Goal: Information Seeking & Learning: Learn about a topic

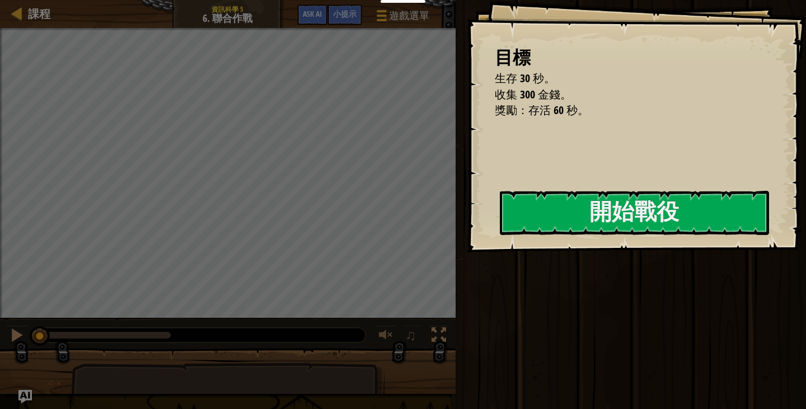
click at [500, 220] on button "開始戰役" at bounding box center [634, 213] width 269 height 44
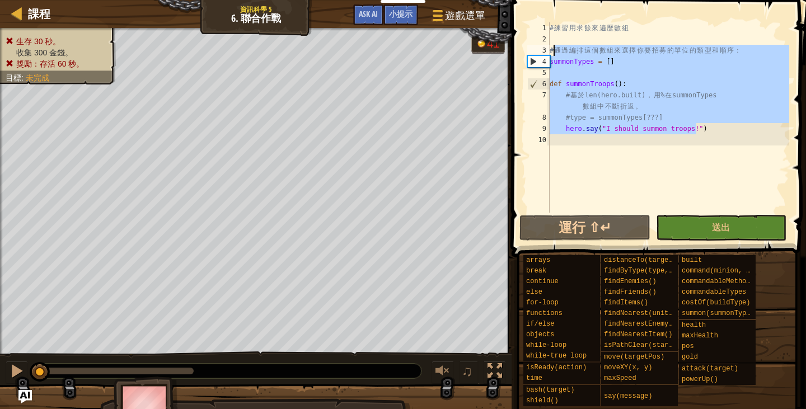
drag, startPoint x: 709, startPoint y: 127, endPoint x: 552, endPoint y: 46, distance: 176.8
click at [552, 46] on div "# 練 習 用 求 餘 來 遍 歷 數 組 # 通 過 編 排 這 個 數 組 來 選 擇 你 要 招 募 的 單 位 的 類 型 和 順 序 ： summo…" at bounding box center [669, 128] width 242 height 213
click at [552, 46] on div "# 練 習 用 求 餘 來 遍 歷 數 組 # 通 過 編 排 這 個 數 組 來 選 擇 你 要 招 募 的 單 位 的 類 型 和 順 序 ： summo…" at bounding box center [669, 117] width 242 height 190
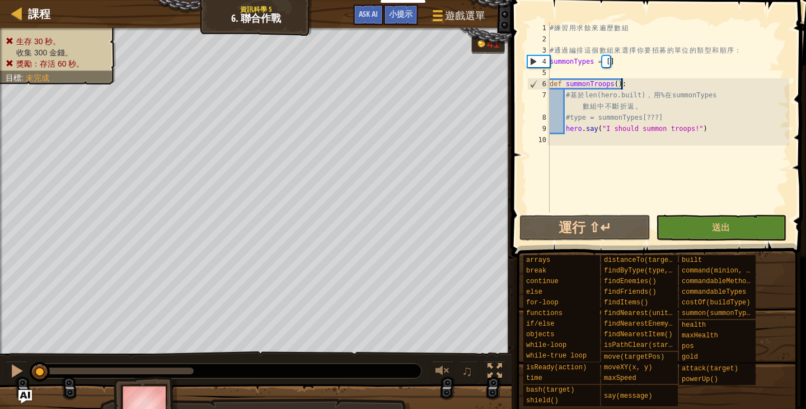
click at [695, 78] on div "# 練 習 用 求 餘 來 遍 歷 數 組 # 通 過 編 排 這 個 數 組 來 選 擇 你 要 招 募 的 單 位 的 類 型 和 順 序 ： summo…" at bounding box center [669, 128] width 242 height 213
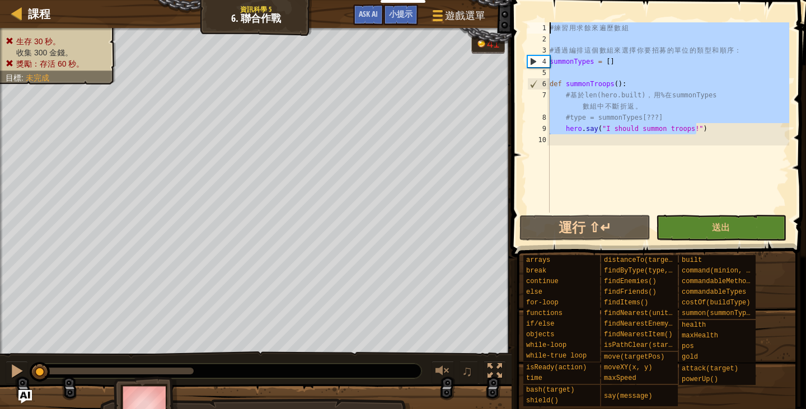
drag, startPoint x: 710, startPoint y: 127, endPoint x: 573, endPoint y: 10, distance: 179.9
click at [573, 10] on div "def summonTroops(): 1 2 3 4 5 6 7 8 9 10 # 練 習 用 求 餘 來 遍 歷 數 組 # 通 過 編 排 這 個 數 …" at bounding box center [657, 151] width 298 height 290
click at [573, 10] on span at bounding box center [659, 113] width 303 height 290
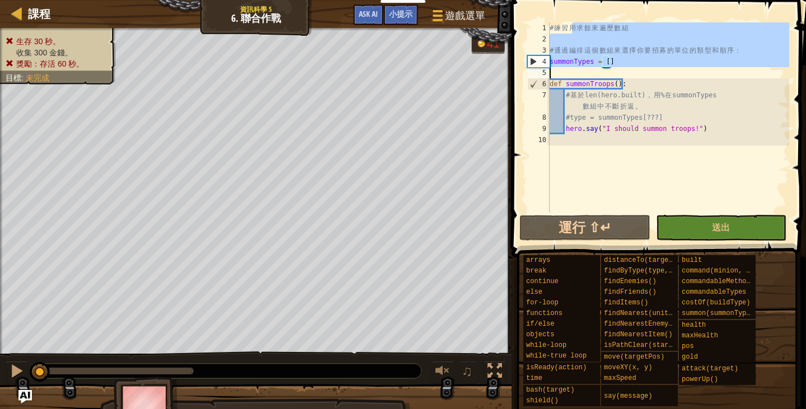
drag, startPoint x: 576, startPoint y: 29, endPoint x: 735, endPoint y: 144, distance: 196.9
click at [736, 144] on div "# 練 習 用 求 餘 來 遍 歷 數 組 # 通 過 編 排 這 個 數 組 來 選 擇 你 要 招 募 的 單 位 的 類 型 和 順 序 ： summo…" at bounding box center [669, 128] width 242 height 213
type textarea "hero.say("I should summon troops!")"
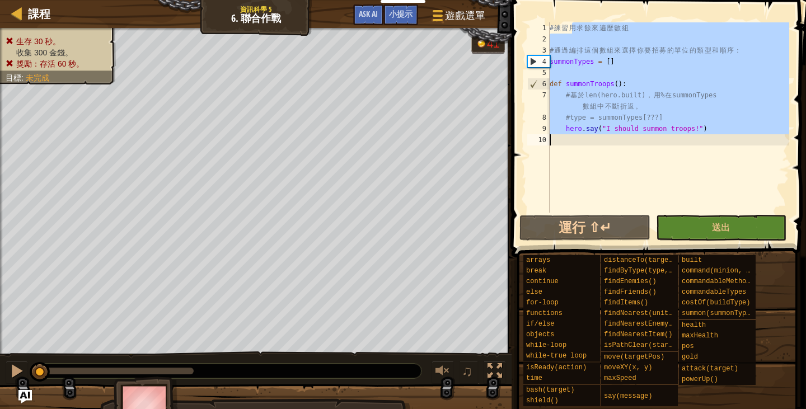
click at [735, 144] on div "# 練 習 用 求 餘 來 遍 歷 數 組 # 通 過 編 排 這 個 數 組 來 選 擇 你 要 招 募 的 單 位 的 類 型 和 順 序 ： summo…" at bounding box center [669, 117] width 242 height 190
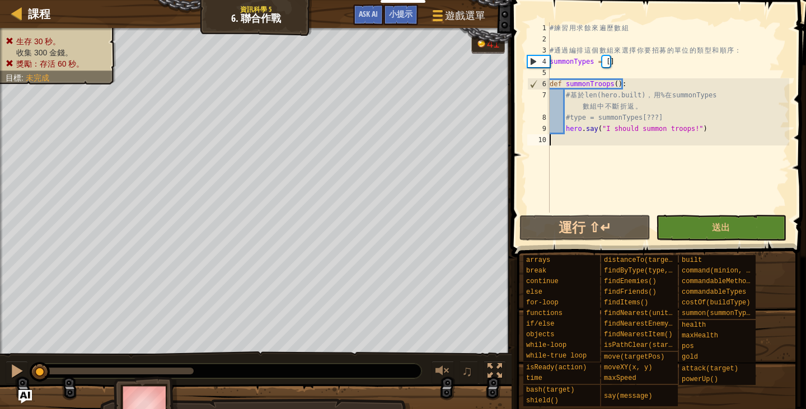
click at [729, 138] on div "# 練 習 用 求 餘 來 遍 歷 數 組 # 通 過 編 排 這 個 數 組 來 選 擇 你 要 招 募 的 單 位 的 類 型 和 順 序 ： summo…" at bounding box center [669, 128] width 242 height 213
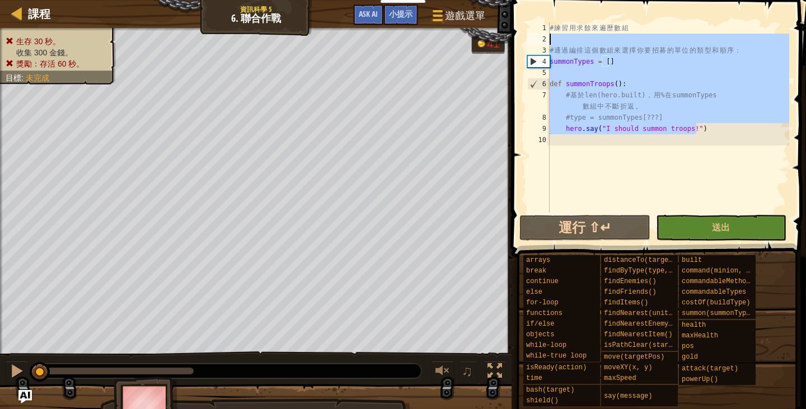
drag, startPoint x: 726, startPoint y: 133, endPoint x: 611, endPoint y: 35, distance: 150.5
click at [611, 35] on div "# 練 習 用 求 餘 來 遍 歷 數 組 # 通 過 編 排 這 個 數 組 來 選 擇 你 要 招 募 的 單 位 的 類 型 和 順 序 ： summo…" at bounding box center [669, 128] width 242 height 213
type textarea "# 通過編排這個數組來選擇你要招募的單位的類型和順序："
click at [611, 35] on div "# 練 習 用 求 餘 來 遍 歷 數 組 # 通 過 編 排 這 個 數 組 來 選 擇 你 要 招 募 的 單 位 的 類 型 和 順 序 ： summo…" at bounding box center [669, 117] width 242 height 190
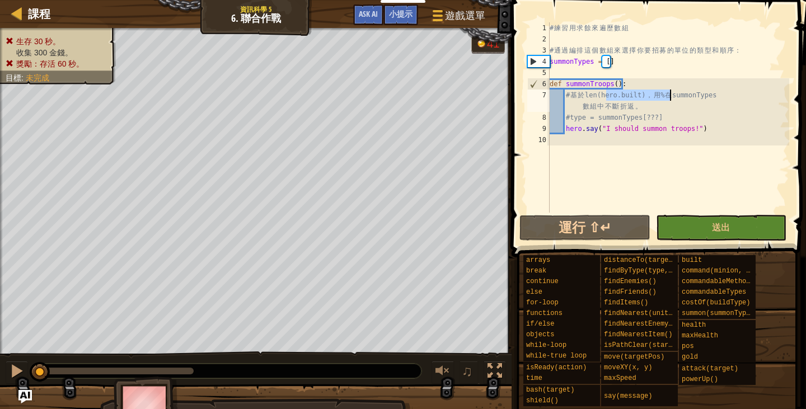
drag, startPoint x: 605, startPoint y: 95, endPoint x: 671, endPoint y: 98, distance: 66.1
click at [671, 98] on div "# 練 習 用 求 餘 來 遍 歷 數 組 # 通 過 編 排 這 個 數 組 來 選 擇 你 要 招 募 的 單 位 的 類 型 和 順 序 ： summo…" at bounding box center [669, 128] width 242 height 213
click at [671, 98] on div "# 練 習 用 求 餘 來 遍 歷 數 組 # 通 過 編 排 這 個 數 組 來 選 擇 你 要 招 募 的 單 位 的 類 型 和 順 序 ： summo…" at bounding box center [669, 117] width 242 height 190
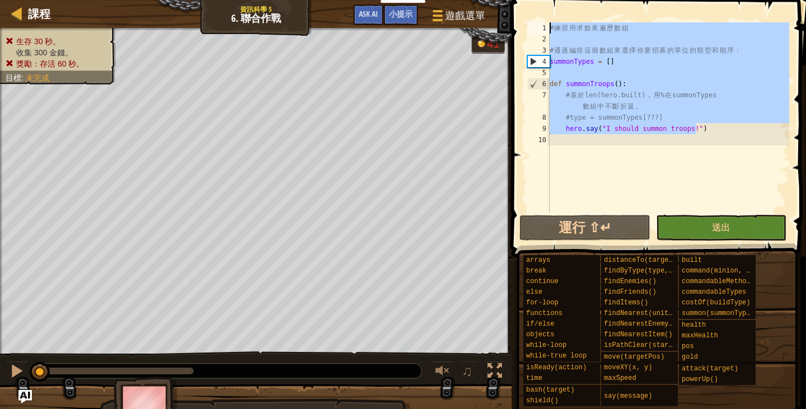
drag, startPoint x: 721, startPoint y: 126, endPoint x: 475, endPoint y: -16, distance: 283.5
click at [475, 0] on html "我的儀表板 CodeCombat 教師儀表板 Ozaria 教師儀表板 Resources Teacher Toolkit 學校和地區解決方案 標準對齊 效能…" at bounding box center [403, 0] width 806 height 0
click at [447, 7] on button "遊戲選單" at bounding box center [458, 17] width 72 height 27
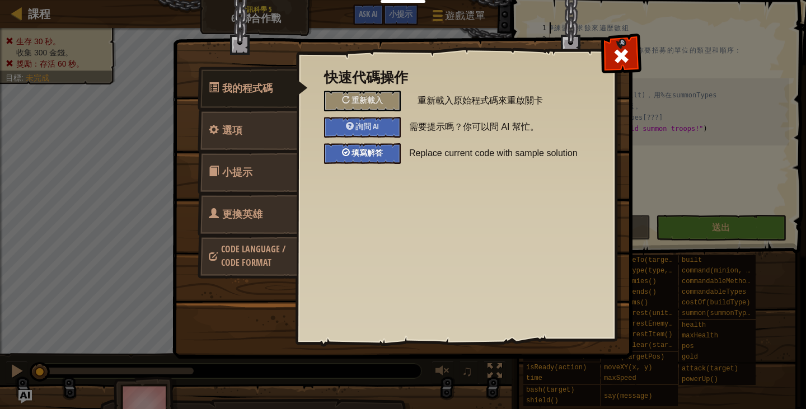
click at [381, 152] on span "填寫解答" at bounding box center [367, 152] width 31 height 11
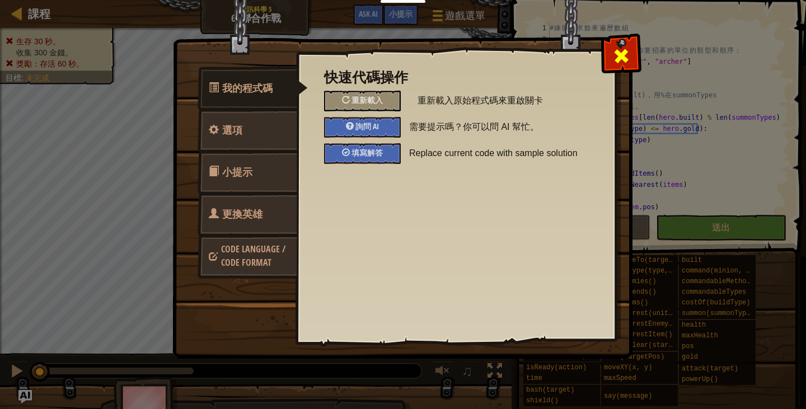
click at [614, 49] on span at bounding box center [621, 56] width 18 height 18
type textarea "commandTroops()"
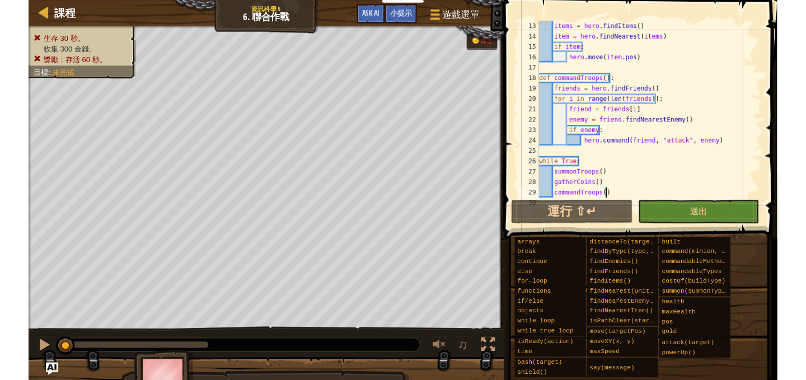
scroll to position [146, 0]
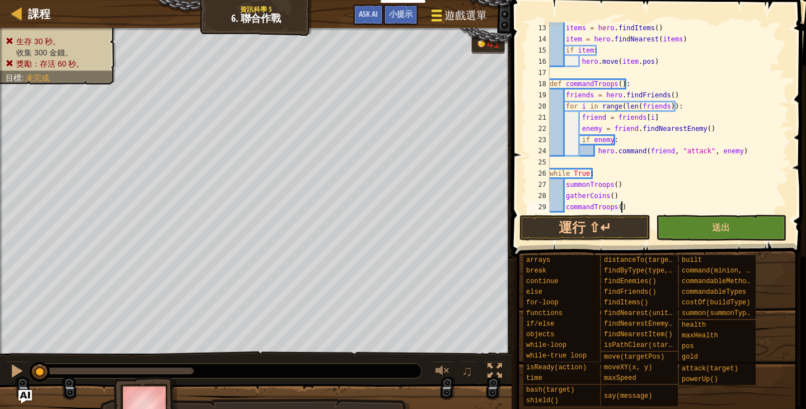
click at [473, 17] on span "遊戲選單" at bounding box center [466, 15] width 43 height 15
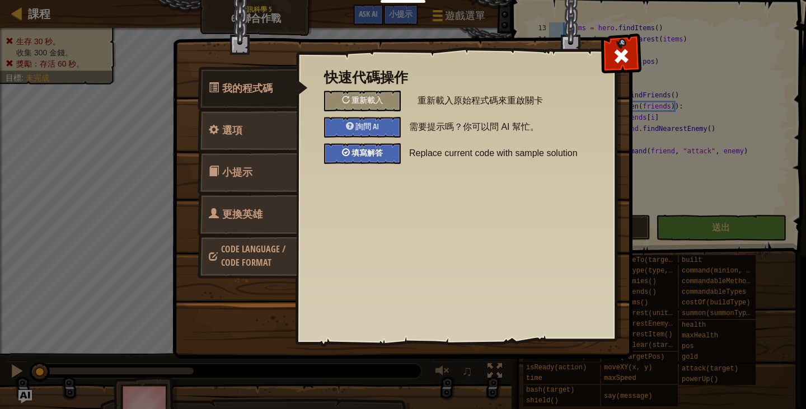
click at [385, 150] on div "填寫解答" at bounding box center [362, 153] width 77 height 21
click at [387, 102] on div "重新載入" at bounding box center [362, 101] width 77 height 21
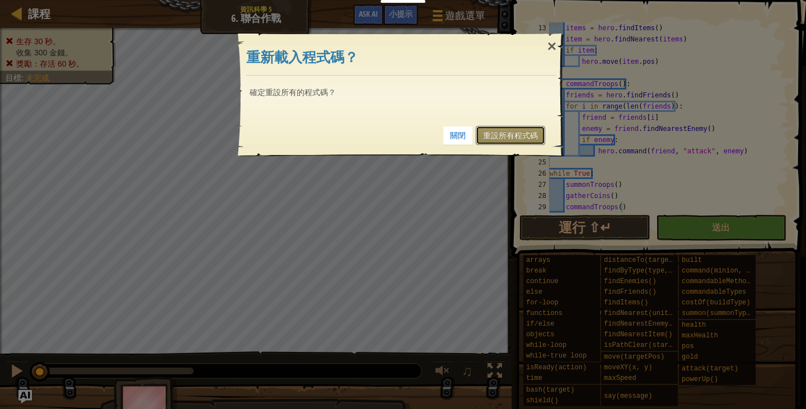
click at [514, 138] on link "重設所有程式碼" at bounding box center [510, 135] width 69 height 19
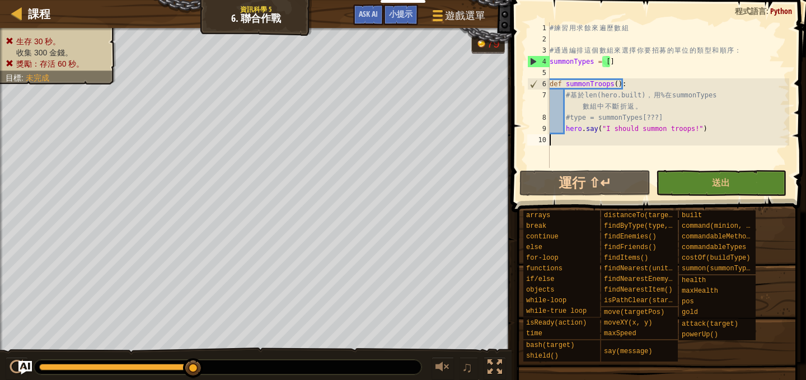
click at [602, 173] on div "# 練 習 用 求 餘 來 遍 歷 數 組 # 通 過 編 排 這 個 數 組 來 選 擇 你 要 招 募 的 單 位 的 類 型 和 順 序 ： summo…" at bounding box center [669, 106] width 242 height 168
click at [604, 158] on div "# 練 習 用 求 餘 來 遍 歷 數 組 # 通 過 編 排 這 個 數 組 來 選 擇 你 要 招 募 的 單 位 的 類 型 和 順 序 ： summo…" at bounding box center [669, 106] width 242 height 168
click at [602, 148] on div "# 練 習 用 求 餘 來 遍 歷 數 組 # 通 過 編 排 這 個 數 組 來 選 擇 你 要 招 募 的 單 位 的 類 型 和 順 序 ： summo…" at bounding box center [669, 106] width 242 height 168
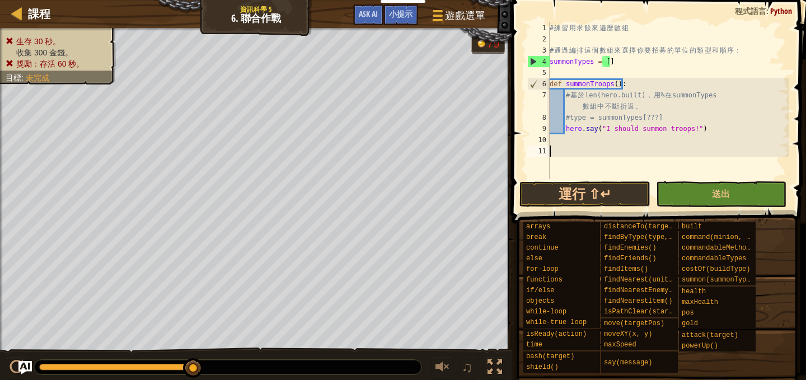
type textarea "ㄎ"
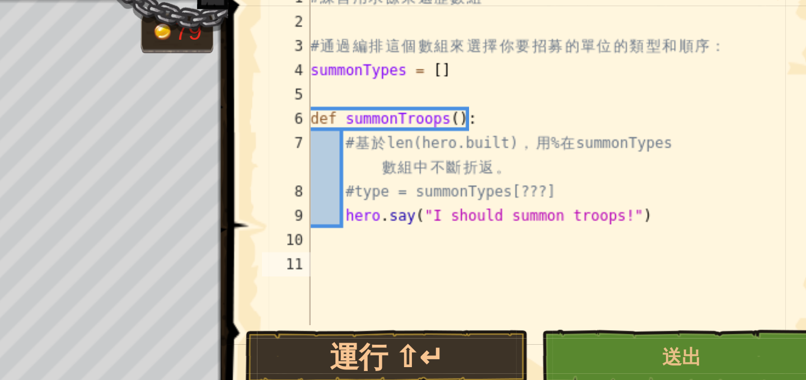
click at [577, 64] on div "# 練 習 用 求 餘 來 遍 歷 數 組 # 通 過 編 排 這 個 數 組 來 選 擇 你 要 招 募 的 單 位 的 類 型 和 順 序 ： summo…" at bounding box center [669, 111] width 242 height 179
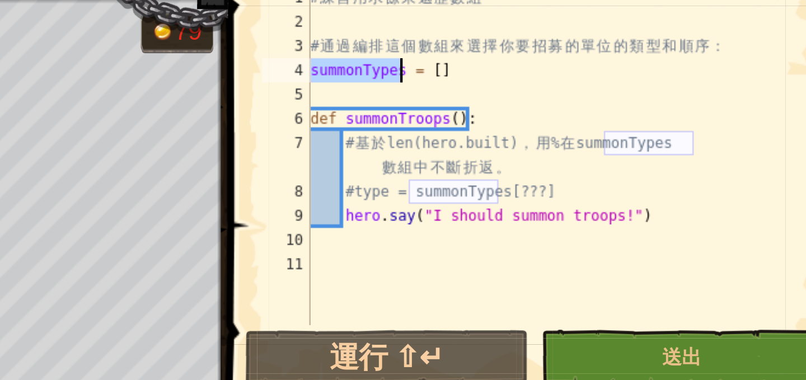
click at [577, 64] on div "# 練 習 用 求 餘 來 遍 歷 數 組 # 通 過 編 排 這 個 數 組 來 選 擇 你 要 招 募 的 單 位 的 類 型 和 順 序 ： summo…" at bounding box center [669, 111] width 242 height 179
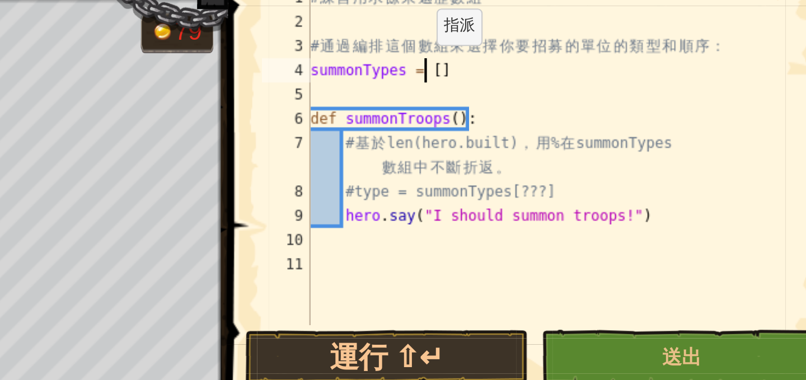
click at [602, 61] on div "# 練 習 用 求 餘 來 遍 歷 數 組 # 通 過 編 排 這 個 數 組 來 選 擇 你 要 招 募 的 單 位 的 類 型 和 順 序 ： summo…" at bounding box center [669, 111] width 242 height 179
click at [606, 61] on div "# 練 習 用 求 餘 來 遍 歷 數 組 # 通 過 編 排 這 個 數 組 來 選 擇 你 要 招 募 的 單 位 的 類 型 和 順 序 ： summo…" at bounding box center [669, 111] width 242 height 179
click at [612, 59] on div "# 練 習 用 求 餘 來 遍 歷 數 組 # 通 過 編 排 這 個 數 組 來 選 擇 你 要 招 募 的 單 位 的 類 型 和 順 序 ： summo…" at bounding box center [669, 111] width 242 height 179
click at [604, 60] on div "# 練 習 用 求 餘 來 遍 歷 數 組 # 通 過 編 排 這 個 數 組 來 選 擇 你 要 招 募 的 單 位 的 類 型 和 順 序 ： summo…" at bounding box center [669, 111] width 242 height 179
click at [606, 60] on div "# 練 習 用 求 餘 來 遍 歷 數 組 # 通 過 編 排 這 個 數 組 來 選 擇 你 要 招 募 的 單 位 的 類 型 和 順 序 ： summo…" at bounding box center [669, 111] width 242 height 179
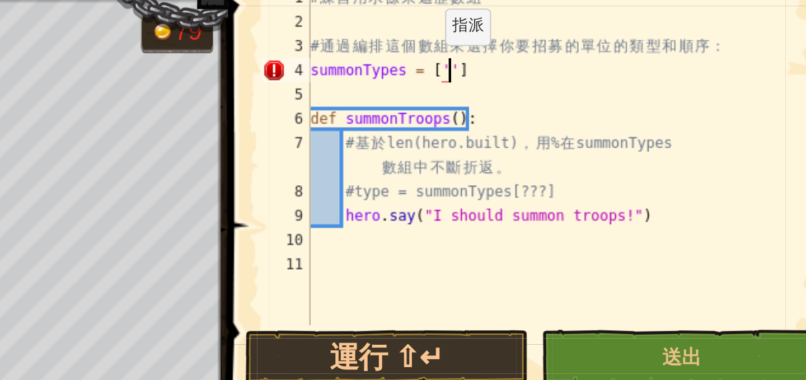
scroll to position [0, 0]
type textarea "ㄋㄠ"
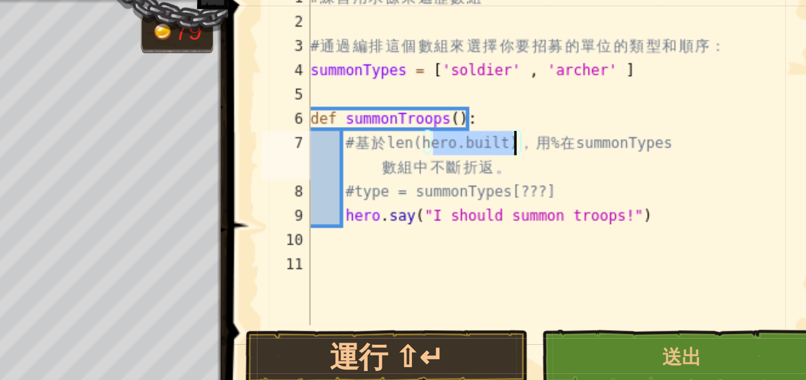
drag, startPoint x: 607, startPoint y: 93, endPoint x: 644, endPoint y: 95, distance: 37.0
click at [644, 95] on div "# 練 習 用 求 餘 來 遍 歷 數 組 # 通 過 編 排 這 個 數 組 來 選 擇 你 要 招 募 的 單 位 的 類 型 和 順 序 ： summo…" at bounding box center [669, 111] width 242 height 179
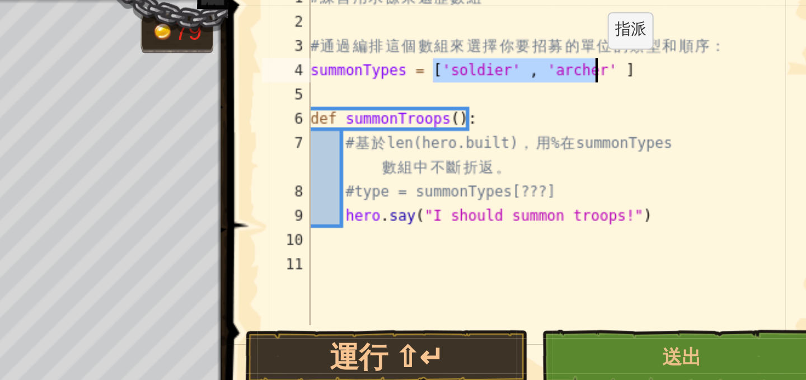
drag, startPoint x: 606, startPoint y: 60, endPoint x: 681, endPoint y: 63, distance: 75.1
click at [681, 63] on div "# 練 習 用 求 餘 來 遍 歷 數 組 # 通 過 編 排 這 個 數 組 來 選 擇 你 要 招 募 的 單 位 的 類 型 和 順 序 ： summo…" at bounding box center [669, 111] width 242 height 179
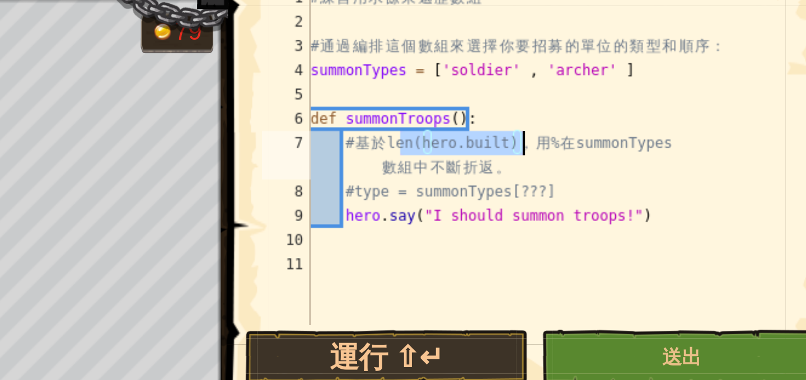
drag, startPoint x: 592, startPoint y: 95, endPoint x: 649, endPoint y: 96, distance: 57.1
click at [649, 96] on div "# 練 習 用 求 餘 來 遍 歷 數 組 # 通 過 編 排 這 個 數 組 來 選 擇 你 要 招 募 的 單 位 的 類 型 和 順 序 ： summo…" at bounding box center [669, 111] width 242 height 179
type textarea "# 基於 len(hero.built)，用 % 在 summonTypes 數組中不斷折返。"
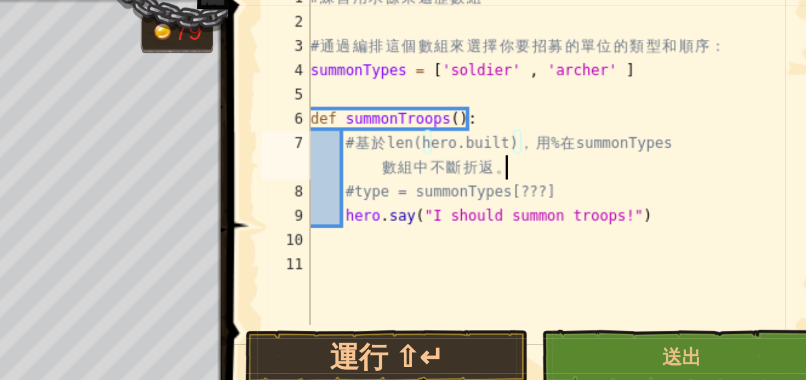
click at [639, 101] on div "# 練 習 用 求 餘 來 遍 歷 數 組 # 通 過 編 排 這 個 數 組 來 選 擇 你 要 招 募 的 單 位 的 類 型 和 順 序 ： summo…" at bounding box center [669, 111] width 242 height 179
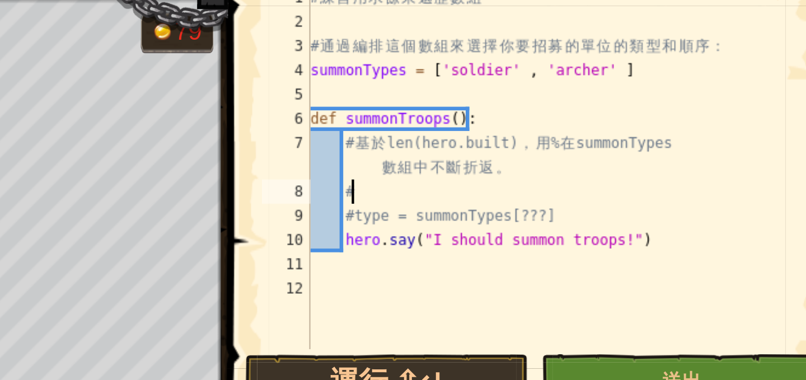
scroll to position [5, 1]
paste textarea "len(hero.built)"
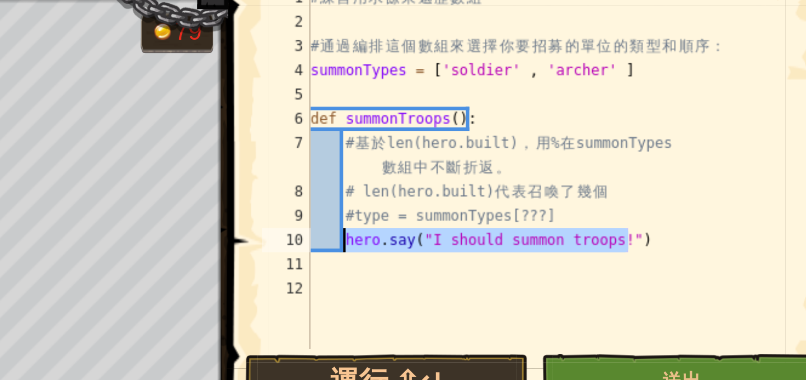
drag, startPoint x: 707, startPoint y: 142, endPoint x: 565, endPoint y: 142, distance: 142.2
click at [565, 142] on div "# 練 習 用 求 餘 來 遍 歷 數 組 # 通 過 編 排 這 個 數 組 來 選 擇 你 要 招 募 的 單 位 的 類 型 和 順 序 ： summo…" at bounding box center [669, 117] width 242 height 190
type textarea "hero.say("I should summon troops!")"
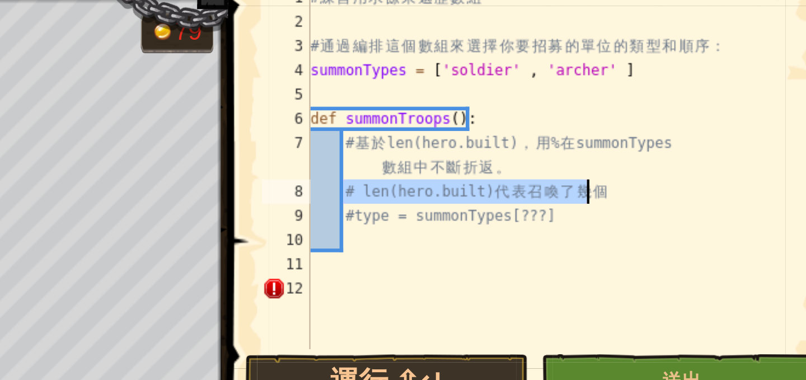
drag, startPoint x: 566, startPoint y: 118, endPoint x: 682, endPoint y: 117, distance: 116.5
click at [682, 117] on div "# 練 習 用 求 餘 來 遍 歷 數 組 # 通 過 編 排 這 個 數 組 來 選 擇 你 要 招 募 的 單 位 的 類 型 和 順 序 ： summo…" at bounding box center [669, 117] width 242 height 190
type textarea "# len(hero.built) 代表召喚了幾個"
click at [682, 117] on div "# 練 習 用 求 餘 來 遍 歷 數 組 # 通 過 編 排 這 個 數 組 來 選 擇 你 要 招 募 的 單 位 的 類 型 和 順 序 ： summo…" at bounding box center [669, 106] width 242 height 168
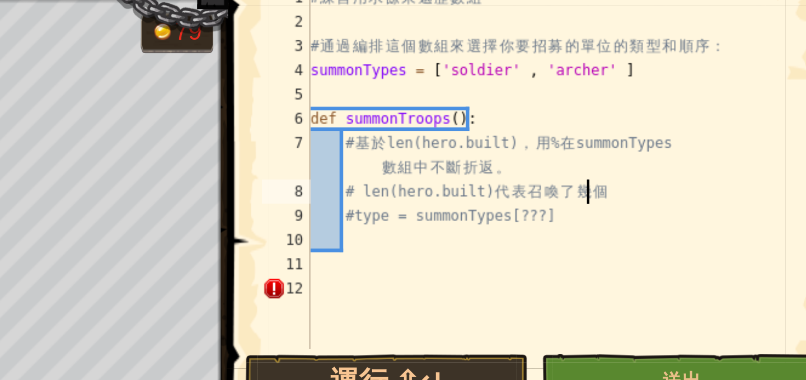
click at [652, 139] on div "# 練 習 用 求 餘 來 遍 歷 數 組 # 通 過 編 排 這 個 數 組 來 選 擇 你 要 招 募 的 單 位 的 類 型 和 順 序 ： summo…" at bounding box center [669, 117] width 242 height 190
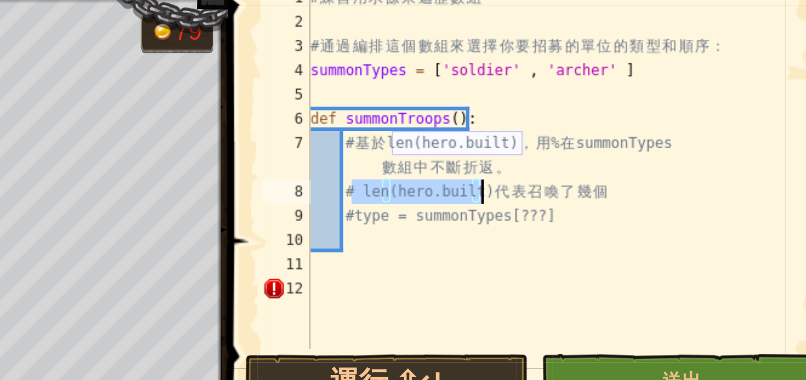
drag, startPoint x: 570, startPoint y: 118, endPoint x: 630, endPoint y: 116, distance: 59.9
click at [630, 116] on div "# 練 習 用 求 餘 來 遍 歷 數 組 # 通 過 編 排 這 個 數 組 來 選 擇 你 要 招 募 的 單 位 的 類 型 和 順 序 ： summo…" at bounding box center [669, 117] width 242 height 190
type textarea "# len(hero.built) 代表召喚了幾個"
click at [604, 142] on div "# 練 習 用 求 餘 來 遍 歷 數 組 # 通 過 編 排 這 個 數 組 來 選 擇 你 要 招 募 的 單 位 的 類 型 和 順 序 ： summo…" at bounding box center [669, 117] width 242 height 190
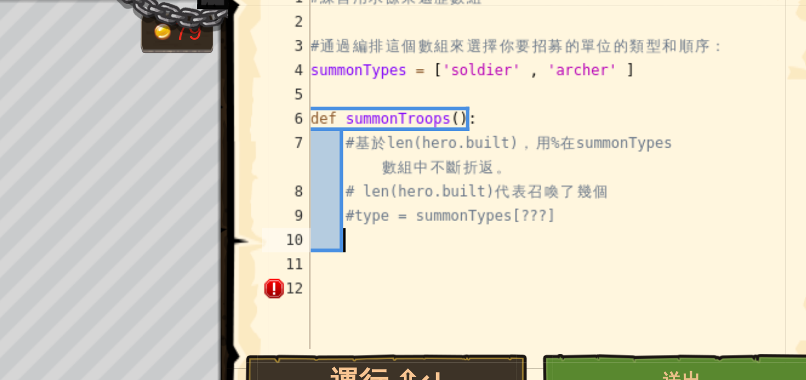
click at [572, 138] on div "# 練 習 用 求 餘 來 遍 歷 數 組 # 通 過 編 排 這 個 數 組 來 選 擇 你 要 招 募 的 單 位 的 類 型 和 順 序 ： summo…" at bounding box center [669, 117] width 242 height 190
type textarea "ㄑㄛ"
click at [573, 129] on div "# 練 習 用 求 餘 來 遍 歷 數 組 # 通 過 編 排 這 個 數 組 來 選 擇 你 要 招 募 的 單 位 的 類 型 和 順 序 ： summo…" at bounding box center [669, 117] width 242 height 190
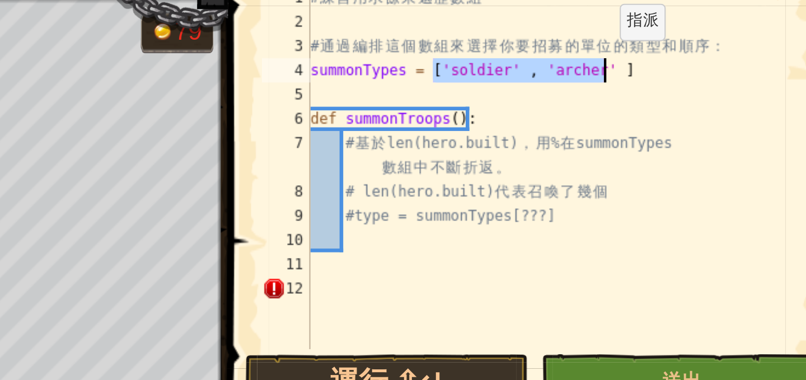
drag, startPoint x: 605, startPoint y: 58, endPoint x: 639, endPoint y: 67, distance: 35.8
click at [689, 59] on div "# 練 習 用 求 餘 來 遍 歷 數 組 # 通 過 編 排 這 個 數 組 來 選 擇 你 要 招 募 的 單 位 的 類 型 和 順 序 ： summo…" at bounding box center [669, 117] width 242 height 190
type textarea "summonTypes = ['soldier' , 'archer' ]"
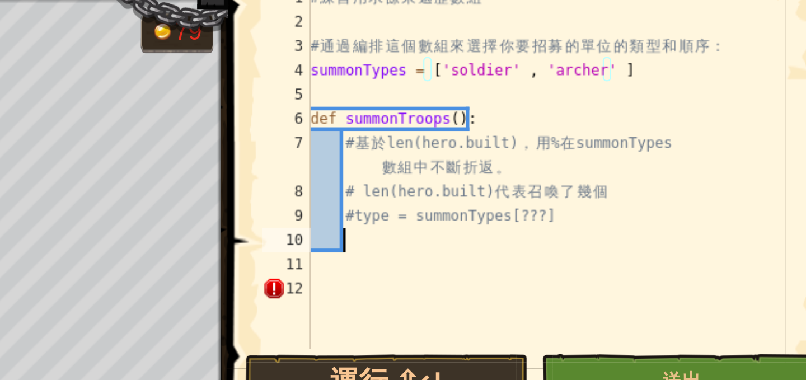
click at [592, 135] on div "# 練 習 用 求 餘 來 遍 歷 數 組 # 通 過 編 排 這 個 數 組 來 選 擇 你 要 招 募 的 單 位 的 類 型 和 順 序 ： summo…" at bounding box center [669, 117] width 242 height 190
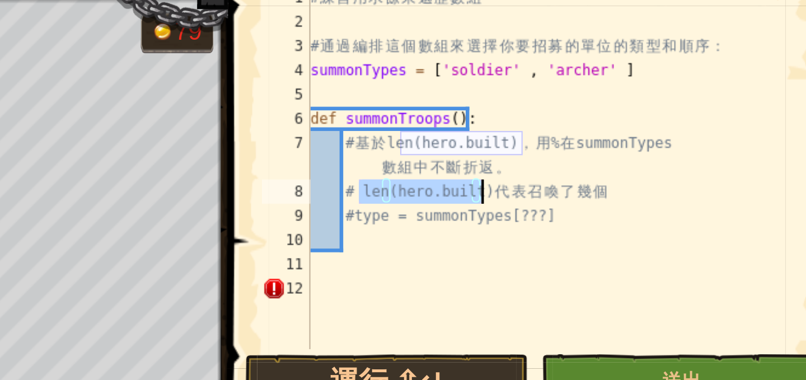
drag, startPoint x: 573, startPoint y: 116, endPoint x: 629, endPoint y: 119, distance: 56.0
click at [629, 119] on div "# 練 習 用 求 餘 來 遍 歷 數 組 # 通 過 編 排 這 個 數 組 來 選 擇 你 要 招 募 的 單 位 的 類 型 和 順 序 ： summo…" at bounding box center [669, 117] width 242 height 190
type textarea "# len(hero.built) 代表召喚了幾個"
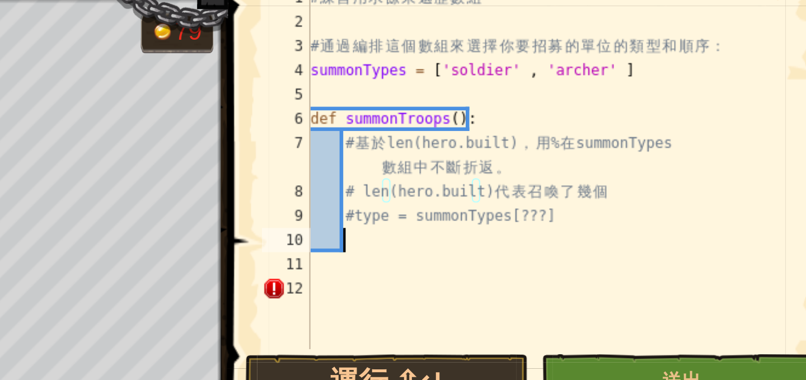
click at [605, 139] on div "# 練 習 用 求 餘 來 遍 歷 數 組 # 通 過 編 排 這 個 數 組 來 選 擇 你 要 招 募 的 單 位 的 類 型 和 順 序 ： summo…" at bounding box center [669, 117] width 242 height 190
paste textarea "len(hero.built)"
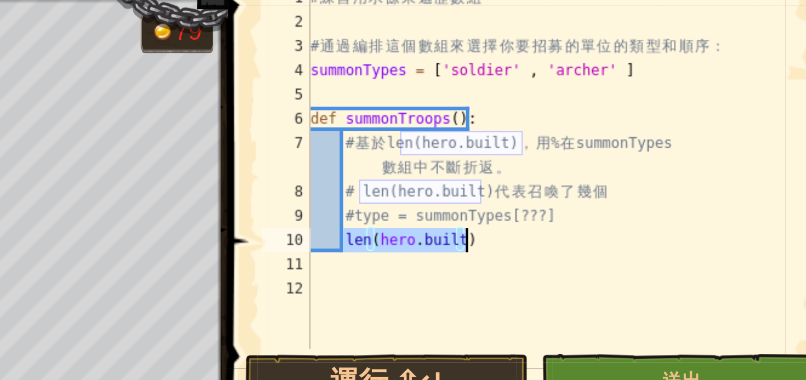
drag, startPoint x: 566, startPoint y: 141, endPoint x: 622, endPoint y: 139, distance: 56.0
click at [622, 139] on div "# 練 習 用 求 餘 來 遍 歷 數 組 # 通 過 編 排 這 個 數 組 來 選 擇 你 要 招 募 的 單 位 的 類 型 和 順 序 ： summo…" at bounding box center [669, 117] width 242 height 190
click at [624, 143] on div "# 練 習 用 求 餘 來 遍 歷 數 組 # 通 過 編 排 這 個 數 組 來 選 擇 你 要 招 募 的 單 位 的 類 型 和 順 序 ： summo…" at bounding box center [669, 106] width 242 height 168
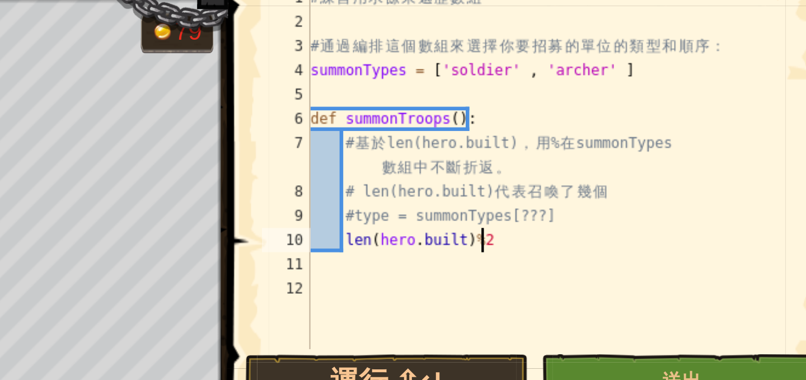
scroll to position [5, 6]
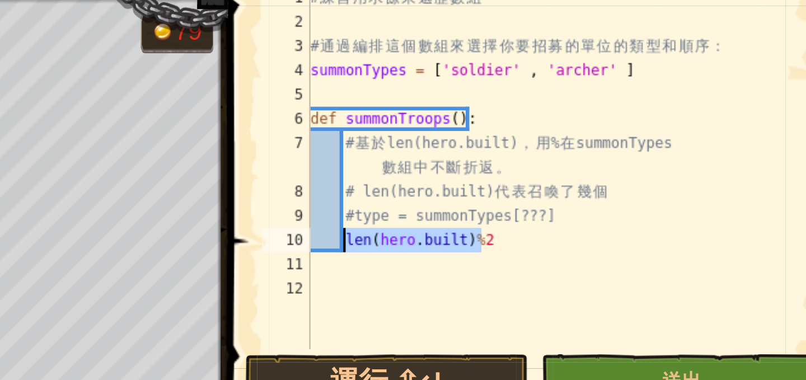
drag, startPoint x: 633, startPoint y: 141, endPoint x: 567, endPoint y: 143, distance: 66.1
click at [567, 143] on div "# 練 習 用 求 餘 來 遍 歷 數 組 # 通 過 編 排 這 個 數 組 來 選 擇 你 要 招 募 的 單 位 的 類 型 和 順 序 ： summo…" at bounding box center [669, 117] width 242 height 190
type textarea "len(hero.built)%2"
click at [574, 138] on div "# 練 習 用 求 餘 來 遍 歷 數 組 # 通 過 編 排 這 個 數 組 來 選 擇 你 要 招 募 的 單 位 的 類 型 和 順 序 ： summo…" at bounding box center [669, 106] width 242 height 168
drag, startPoint x: 564, startPoint y: 139, endPoint x: 628, endPoint y: 138, distance: 63.3
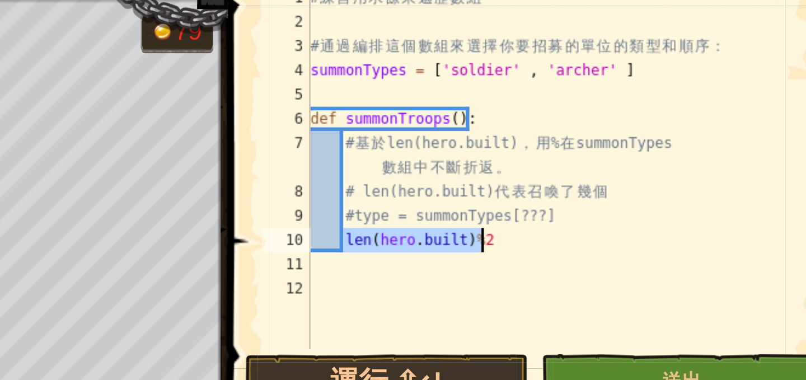
click at [628, 138] on div "# 練 習 用 求 餘 來 遍 歷 數 組 # 通 過 編 排 這 個 數 組 來 選 擇 你 要 招 募 的 單 位 的 類 型 和 順 序 ： summo…" at bounding box center [669, 117] width 242 height 190
click at [621, 151] on div "# 練 習 用 求 餘 來 遍 歷 數 組 # 通 過 編 排 這 個 數 組 來 選 擇 你 要 招 募 的 單 位 的 類 型 和 順 序 ： summo…" at bounding box center [669, 117] width 242 height 190
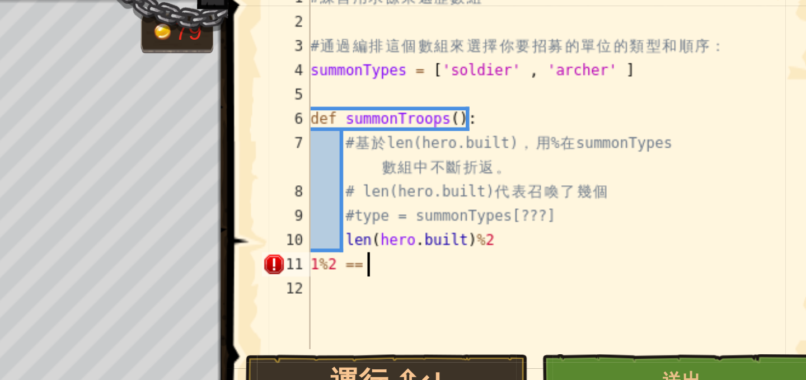
scroll to position [5, 2]
type textarea "1%2 == 1"
type textarea "2%2 == 0"
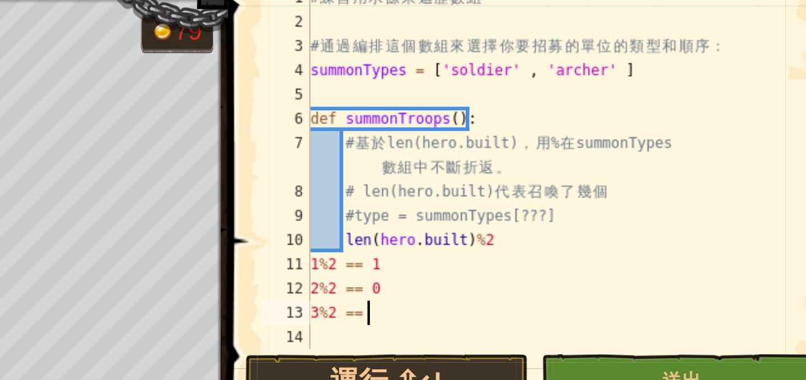
type textarea "3%2 == 1"
click at [556, 62] on div "# 練 習 用 求 餘 來 遍 歷 數 組 # 通 過 編 排 這 個 數 組 來 選 擇 你 要 招 募 的 單 位 的 類 型 和 順 序 ： summo…" at bounding box center [664, 117] width 233 height 190
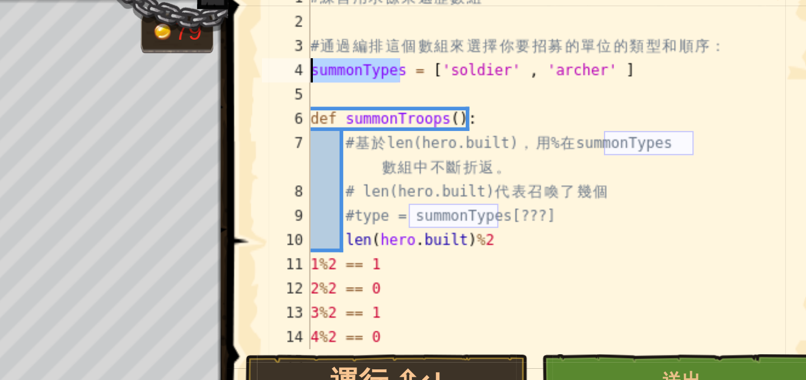
click at [556, 62] on div "# 練 習 用 求 餘 來 遍 歷 數 組 # 通 過 編 排 這 個 數 組 來 選 擇 你 要 招 募 的 單 位 的 類 型 和 順 序 ： summo…" at bounding box center [664, 117] width 233 height 190
type textarea "summonTypes = ['soldier' , 'archer' ]"
click at [581, 63] on div "# 練 習 用 求 餘 來 遍 歷 數 組 # 通 過 編 排 這 個 數 組 來 選 擇 你 要 招 募 的 單 位 的 類 型 和 順 序 ： summo…" at bounding box center [664, 106] width 233 height 168
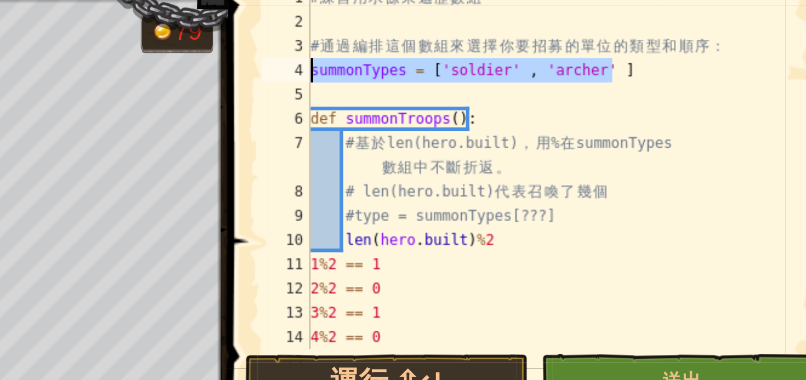
drag, startPoint x: 681, startPoint y: 61, endPoint x: 548, endPoint y: 57, distance: 133.3
click at [548, 57] on div "summonTypes = ['soldier' , 'archer' ] 1 2 3 4 5 6 7 8 9 10 11 12 13 14 15 # 練 習…" at bounding box center [657, 106] width 264 height 168
click at [596, 62] on div "# 練 習 用 求 餘 來 遍 歷 數 組 # 通 過 編 排 這 個 數 組 來 選 擇 你 要 招 募 的 單 位 的 類 型 和 順 序 ： summo…" at bounding box center [664, 106] width 233 height 168
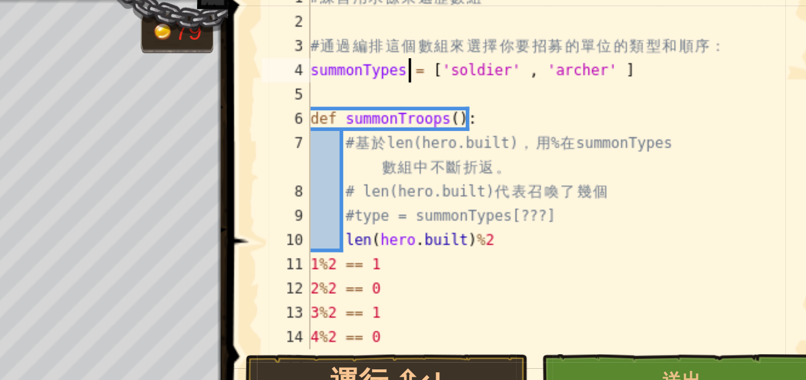
click at [586, 63] on div "# 練 習 用 求 餘 來 遍 歷 數 組 # 通 過 編 排 這 個 數 組 來 選 擇 你 要 招 募 的 單 位 的 類 型 和 順 序 ： summo…" at bounding box center [664, 117] width 233 height 190
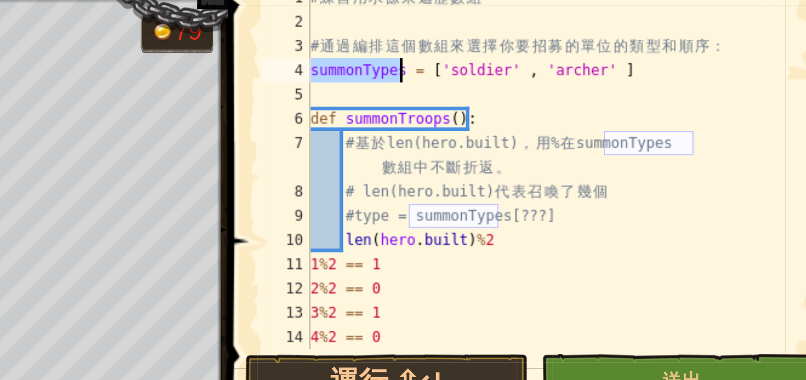
click at [586, 63] on div "# 練 習 用 求 餘 來 遍 歷 數 組 # 通 過 編 排 這 個 數 組 來 選 擇 你 要 招 募 的 單 位 的 類 型 和 順 序 ： summo…" at bounding box center [664, 117] width 233 height 190
click at [610, 58] on div "# 練 習 用 求 餘 來 遍 歷 數 組 # 通 過 編 排 這 個 數 組 來 選 擇 你 要 招 募 的 單 位 的 類 型 和 順 序 ： summo…" at bounding box center [664, 117] width 233 height 190
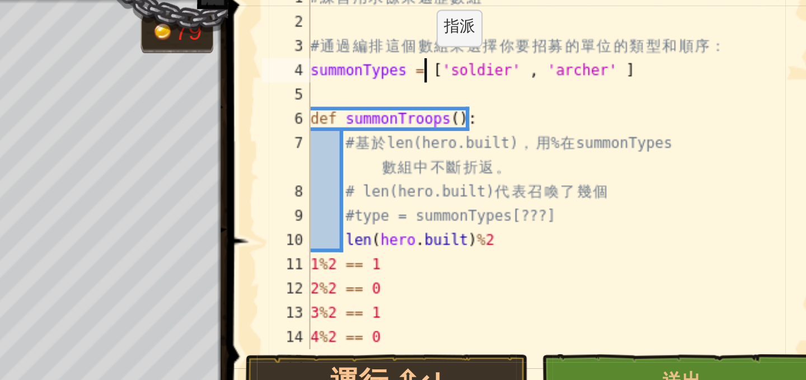
click at [602, 62] on div "# 練 習 用 求 餘 來 遍 歷 數 組 # 通 過 編 排 這 個 數 組 來 選 擇 你 要 招 募 的 單 位 的 類 型 和 順 序 ： summo…" at bounding box center [664, 117] width 233 height 190
click at [589, 61] on div "# 練 習 用 求 餘 來 遍 歷 數 組 # 通 過 編 排 這 個 數 組 來 選 擇 你 要 招 募 的 單 位 的 類 型 和 順 序 ： summo…" at bounding box center [664, 117] width 233 height 190
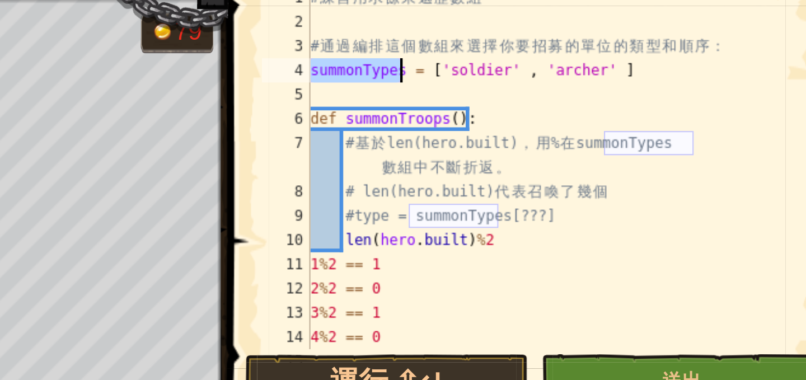
click at [631, 73] on div "# 練 習 用 求 餘 來 遍 歷 數 組 # 通 過 編 排 這 個 數 組 來 選 擇 你 要 招 募 的 單 位 的 類 型 和 順 序 ： summo…" at bounding box center [664, 117] width 233 height 190
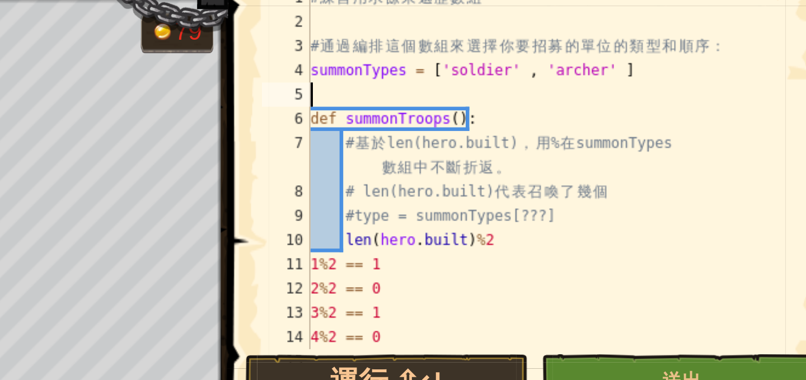
paste textarea "summonTypes"
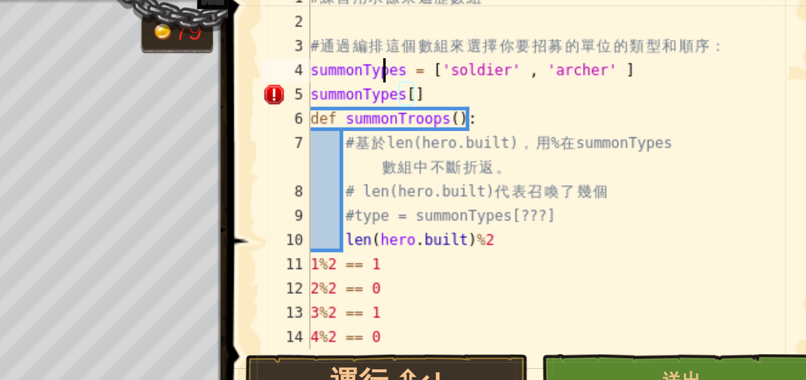
click at [585, 66] on div "# 練 習 用 求 餘 來 遍 歷 數 組 # 通 過 編 排 這 個 數 組 來 選 擇 你 要 招 募 的 單 位 的 類 型 和 順 序 ： summo…" at bounding box center [664, 117] width 233 height 190
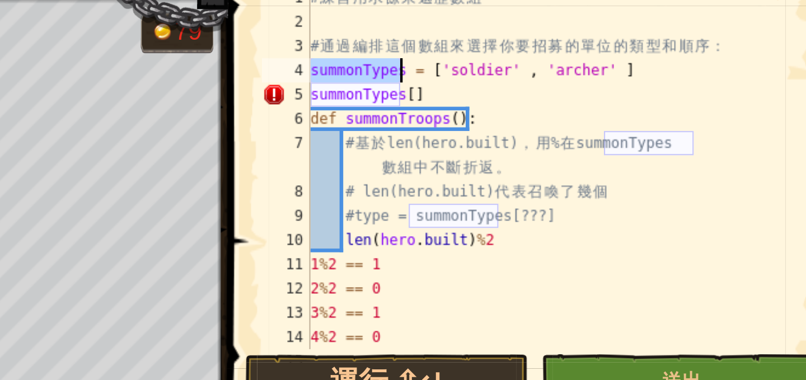
click at [595, 74] on div "# 練 習 用 求 餘 來 遍 歷 數 組 # 通 過 編 排 這 個 數 組 來 選 擇 你 要 招 募 的 單 位 的 類 型 和 順 序 ： summo…" at bounding box center [664, 117] width 233 height 190
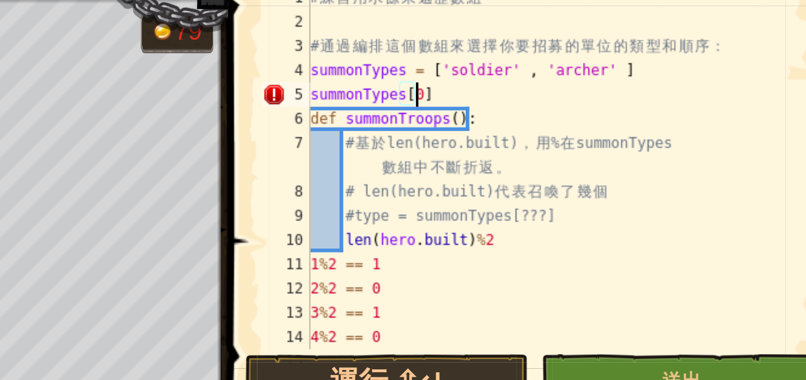
scroll to position [5, 4]
click at [618, 73] on div "# 練 習 用 求 餘 來 遍 歷 數 組 # 通 過 編 排 這 個 數 組 來 選 擇 你 要 招 募 的 單 位 的 類 型 和 順 序 ： summo…" at bounding box center [664, 117] width 233 height 190
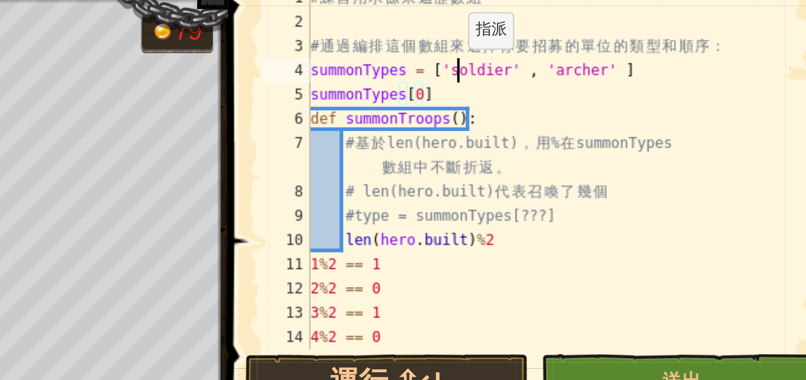
click at [616, 62] on div "# 練 習 用 求 餘 來 遍 歷 數 組 # 通 過 編 排 這 個 數 組 來 選 擇 你 要 招 募 的 單 位 的 類 型 和 順 序 ： summo…" at bounding box center [664, 117] width 233 height 190
click at [626, 71] on div "# 練 習 用 求 餘 來 遍 歷 數 組 # 通 過 編 排 這 個 數 組 來 選 擇 你 要 招 募 的 單 位 的 類 型 和 順 序 ： summo…" at bounding box center [664, 117] width 233 height 190
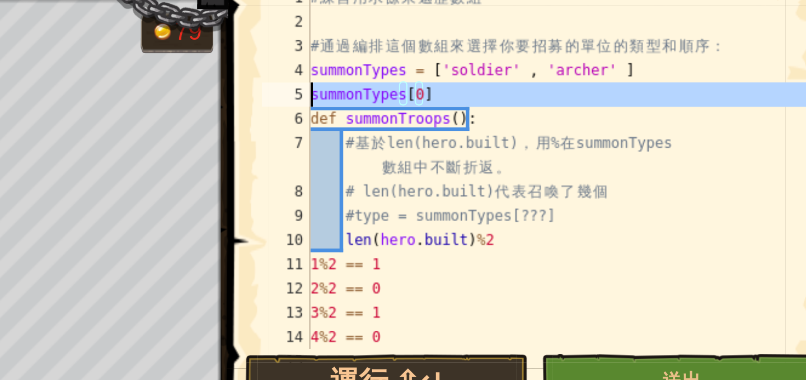
click at [549, 73] on div "5" at bounding box center [538, 72] width 22 height 11
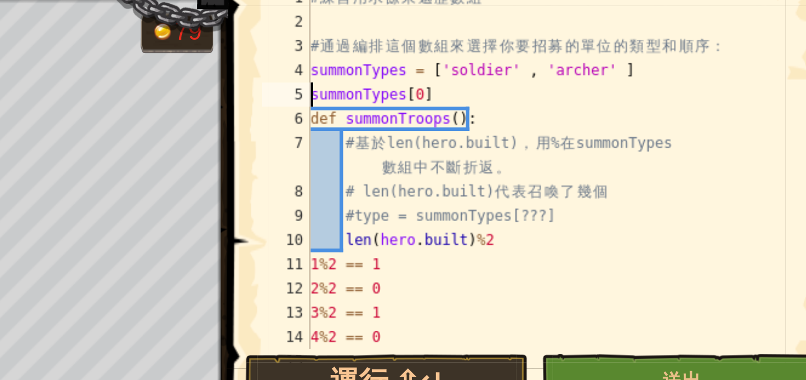
click at [550, 73] on div "# 練 習 用 求 餘 來 遍 歷 數 組 # 通 過 編 排 這 個 數 組 來 選 擇 你 要 招 募 的 單 位 的 類 型 和 順 序 ： summo…" at bounding box center [664, 117] width 233 height 190
type textarea "#"
click at [634, 72] on div "# 練 習 用 求 餘 來 遍 歷 數 組 # 通 過 編 排 這 個 數 組 來 選 擇 你 要 招 募 的 單 位 的 類 型 和 順 序 ： summo…" at bounding box center [664, 117] width 233 height 190
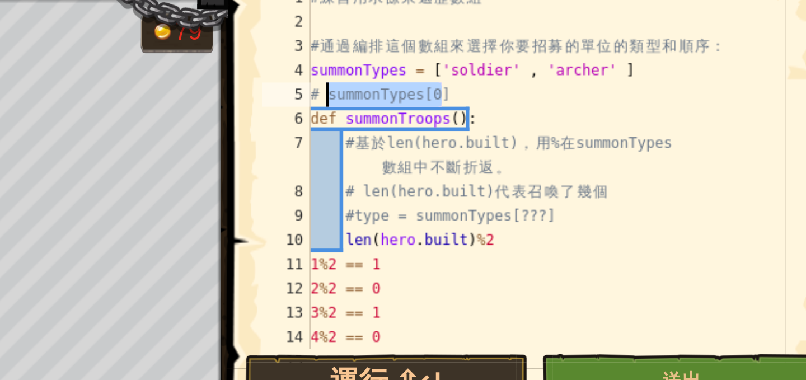
drag, startPoint x: 616, startPoint y: 72, endPoint x: 557, endPoint y: 72, distance: 59.3
click at [557, 72] on div "# 練 習 用 求 餘 來 遍 歷 數 組 # 通 過 編 排 這 個 數 組 來 選 擇 你 要 招 募 的 單 位 的 類 型 和 順 序 ： summo…" at bounding box center [664, 117] width 233 height 190
click at [644, 71] on div "# 練 習 用 求 餘 來 遍 歷 數 組 # 通 過 編 排 這 個 數 組 來 選 擇 你 要 招 募 的 單 位 的 類 型 和 順 序 ： summo…" at bounding box center [664, 106] width 233 height 168
paste textarea "summonTypes[0]"
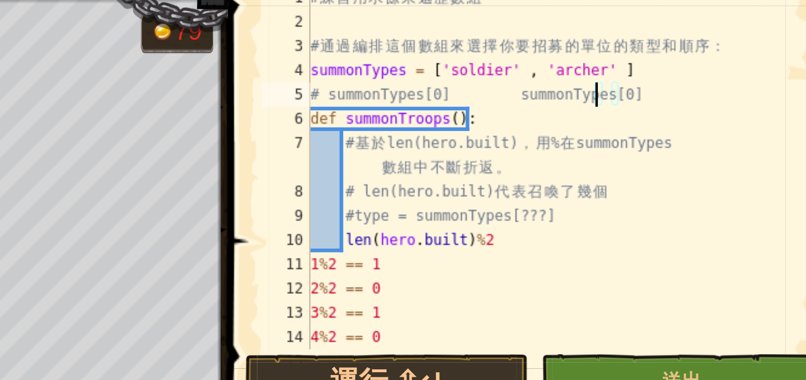
click at [685, 74] on div "# 練 習 用 求 餘 來 遍 歷 數 組 # 通 過 編 排 這 個 數 組 來 選 擇 你 要 招 募 的 單 位 的 類 型 和 順 序 ： summo…" at bounding box center [664, 117] width 233 height 190
click at [686, 73] on div "# 練 習 用 求 餘 來 遍 歷 數 組 # 通 過 編 排 這 個 數 組 來 選 擇 你 要 招 募 的 單 位 的 類 型 和 順 序 ： summo…" at bounding box center [664, 106] width 233 height 168
click at [687, 72] on div "# 練 習 用 求 餘 來 遍 歷 數 組 # 通 過 編 排 這 個 數 組 來 選 擇 你 要 招 募 的 單 位 的 類 型 和 順 序 ： summo…" at bounding box center [664, 117] width 233 height 190
click at [558, 72] on div "# 練 習 用 求 餘 來 遍 歷 數 組 # 通 過 編 排 這 個 數 組 來 選 擇 你 要 招 募 的 單 位 的 類 型 和 順 序 ： summo…" at bounding box center [664, 117] width 233 height 190
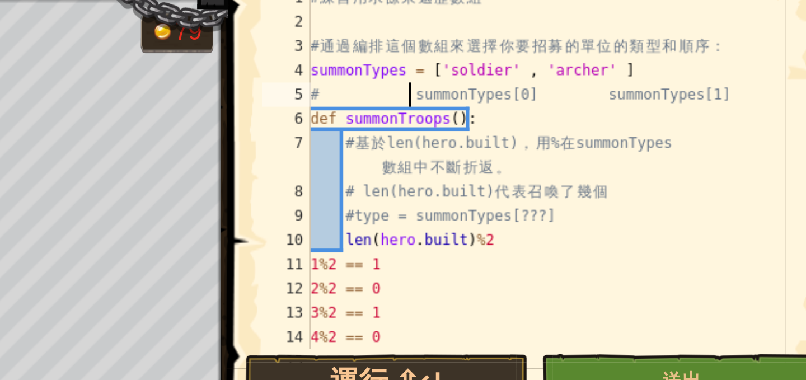
click at [675, 71] on div "# 練 習 用 求 餘 來 遍 歷 數 組 # 通 過 編 排 這 個 數 組 來 選 擇 你 要 招 募 的 單 位 的 類 型 和 順 序 ： summo…" at bounding box center [664, 117] width 233 height 190
click at [676, 72] on div "# 練 習 用 求 餘 來 遍 歷 數 組 # 通 過 編 排 這 個 數 組 來 選 擇 你 要 招 募 的 單 位 的 類 型 和 順 序 ： summo…" at bounding box center [664, 117] width 233 height 190
click at [677, 72] on div "# 練 習 用 求 餘 來 遍 歷 數 組 # 通 過 編 排 這 個 數 組 來 選 擇 你 要 招 募 的 單 位 的 類 型 和 順 序 ： summo…" at bounding box center [664, 117] width 233 height 190
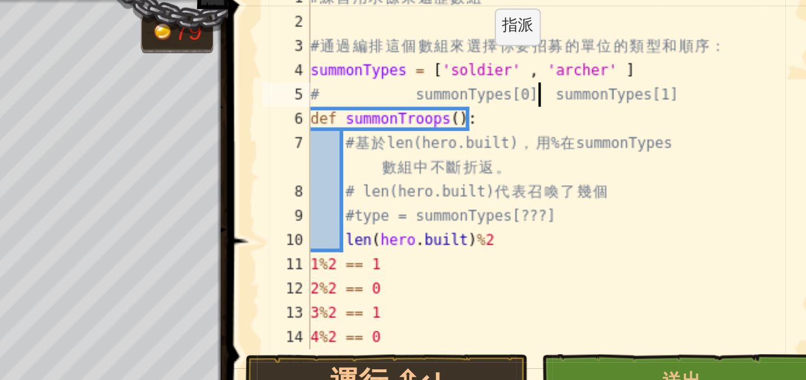
click at [618, 61] on div "# 練 習 用 求 餘 來 遍 歷 數 組 # 通 過 編 排 這 個 數 組 來 選 擇 你 要 招 募 的 單 位 的 類 型 和 順 序 ： summo…" at bounding box center [664, 117] width 233 height 190
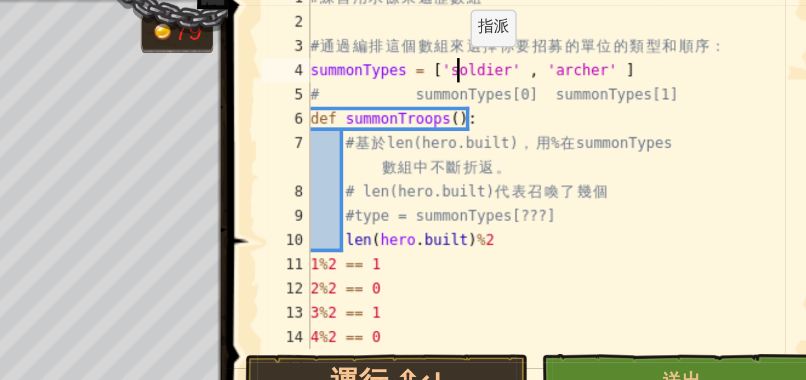
scroll to position [5, 11]
click at [618, 61] on div "# 練 習 用 求 餘 來 遍 歷 數 組 # 通 過 編 排 這 個 數 組 來 選 擇 你 要 招 募 的 單 位 的 類 型 和 順 序 ： summo…" at bounding box center [664, 117] width 233 height 190
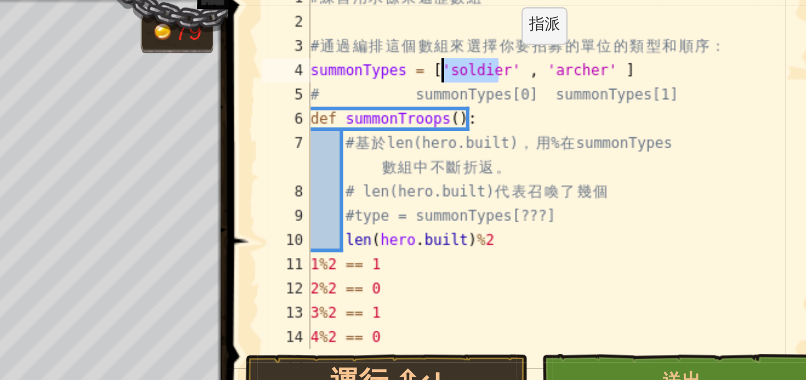
click at [668, 59] on div "# 練 習 用 求 餘 來 遍 歷 數 組 # 通 過 編 排 這 個 數 組 來 選 擇 你 要 招 募 的 單 位 的 類 型 和 順 序 ： summo…" at bounding box center [664, 117] width 233 height 190
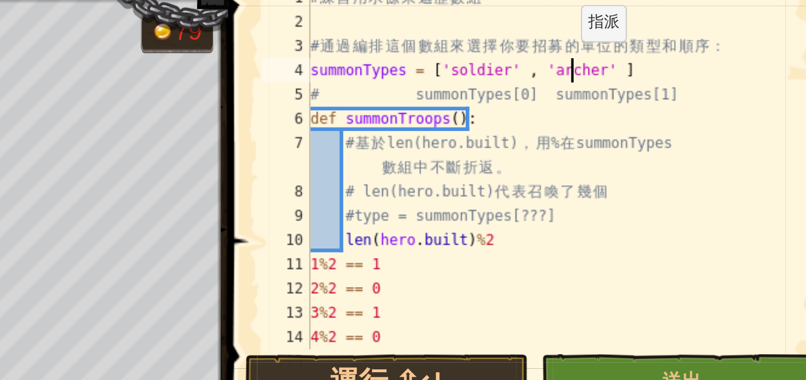
click at [668, 59] on div "# 練 習 用 求 餘 來 遍 歷 數 組 # 通 過 編 排 這 個 數 組 來 選 擇 你 要 招 募 的 單 位 的 類 型 和 順 序 ： summo…" at bounding box center [664, 117] width 233 height 190
click at [580, 63] on div "# 練 習 用 求 餘 來 遍 歷 數 組 # 通 過 編 排 這 個 數 組 來 選 擇 你 要 招 募 的 單 位 的 類 型 和 順 序 ： summo…" at bounding box center [664, 117] width 233 height 190
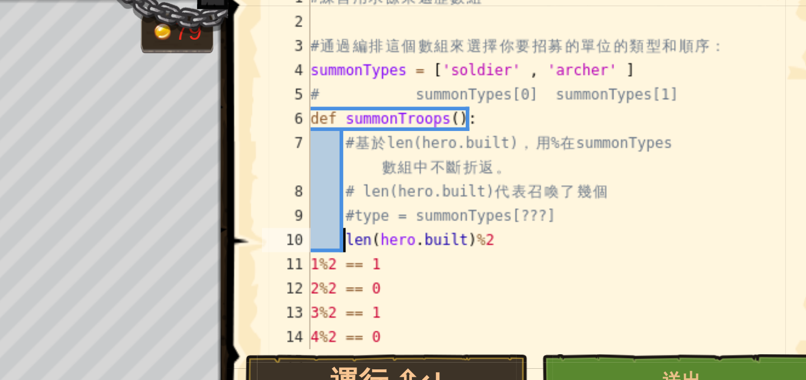
click at [565, 139] on div "# 練 習 用 求 餘 來 遍 歷 數 組 # 通 過 編 排 這 個 數 組 來 選 擇 你 要 招 募 的 單 位 的 類 型 和 順 序 ： summo…" at bounding box center [664, 117] width 233 height 190
paste textarea "summonTypes"
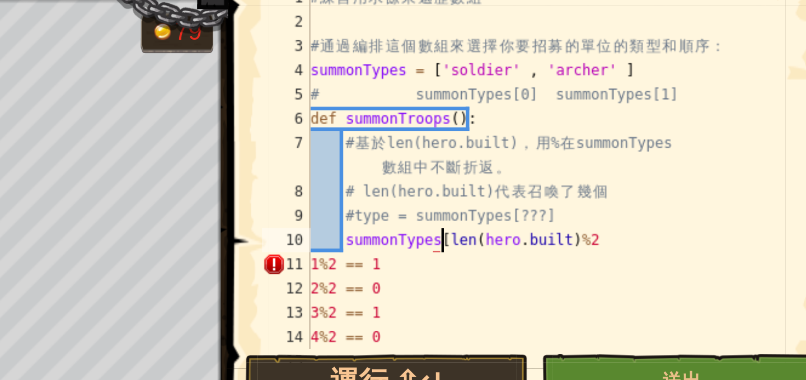
click at [675, 141] on div "# 練 習 用 求 餘 來 遍 歷 數 組 # 通 過 編 排 這 個 數 組 來 選 擇 你 要 招 募 的 單 位 的 類 型 和 順 序 ： summo…" at bounding box center [664, 117] width 233 height 190
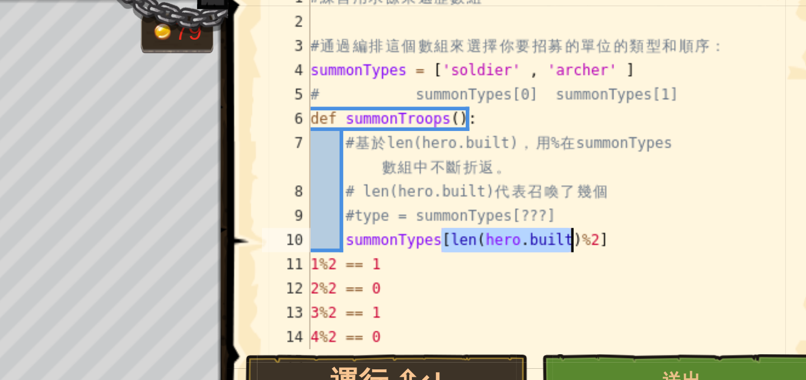
drag, startPoint x: 609, startPoint y: 141, endPoint x: 672, endPoint y: 141, distance: 62.7
click at [672, 141] on div "# 練 習 用 求 餘 來 遍 歷 數 組 # 通 過 編 排 這 個 數 組 來 選 擇 你 要 招 募 的 單 位 的 類 型 和 順 序 ： summo…" at bounding box center [664, 117] width 233 height 190
click at [645, 137] on div "# 練 習 用 求 餘 來 遍 歷 數 組 # 通 過 編 排 這 個 數 組 來 選 擇 你 要 招 募 的 單 位 的 類 型 和 順 序 ： summo…" at bounding box center [664, 106] width 233 height 168
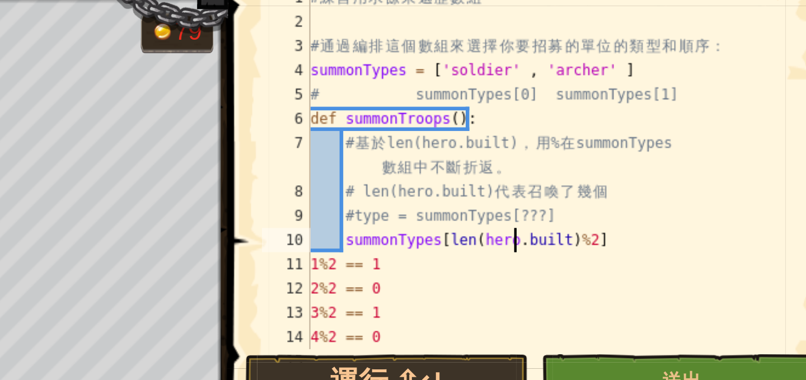
click at [612, 141] on div "# 練 習 用 求 餘 來 遍 歷 數 組 # 通 過 編 排 這 個 數 組 來 選 擇 你 要 招 募 的 單 位 的 類 型 和 順 序 ： summo…" at bounding box center [664, 117] width 233 height 190
click at [611, 141] on div "# 練 習 用 求 餘 來 遍 歷 數 組 # 通 過 編 排 這 個 數 組 來 選 擇 你 要 招 募 的 單 位 的 類 型 和 順 序 ： summo…" at bounding box center [664, 117] width 233 height 190
click at [676, 139] on div "# 練 習 用 求 餘 來 遍 歷 數 組 # 通 過 編 排 這 個 數 組 來 選 擇 你 要 招 募 的 單 位 的 類 型 和 順 序 ： summo…" at bounding box center [664, 117] width 233 height 190
click at [565, 141] on div "# 練 習 用 求 餘 來 遍 歷 數 組 # 通 過 編 排 這 個 數 組 來 選 擇 你 要 招 募 的 單 位 的 類 型 和 順 序 ： summo…" at bounding box center [664, 117] width 233 height 190
click at [576, 132] on div "# 練 習 用 求 餘 來 遍 歷 數 組 # 通 過 編 排 這 個 數 組 來 選 擇 你 要 招 募 的 單 位 的 類 型 和 順 序 ： summo…" at bounding box center [664, 117] width 233 height 190
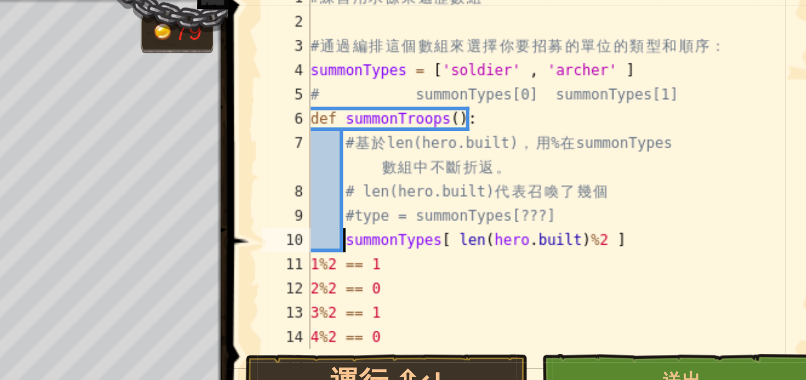
scroll to position [5, 8]
click at [576, 132] on div "# 練 習 用 求 餘 來 遍 歷 數 組 # 通 過 編 排 這 個 數 組 來 選 擇 你 要 招 募 的 單 位 的 類 型 和 順 序 ： summo…" at bounding box center [664, 117] width 233 height 190
click at [564, 141] on div "# 練 習 用 求 餘 來 遍 歷 數 組 # 通 過 編 排 這 個 數 組 來 選 擇 你 要 招 募 的 單 位 的 類 型 和 順 序 ： summo…" at bounding box center [664, 117] width 233 height 190
paste textarea "type"
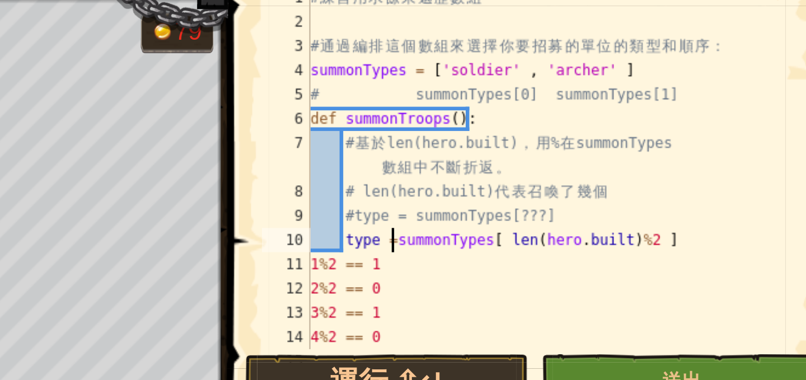
scroll to position [5, 3]
click at [573, 141] on div "# 練 習 用 求 餘 來 遍 歷 數 組 # 通 過 編 排 這 個 數 組 來 選 擇 你 要 招 募 的 單 位 的 類 型 和 順 序 ： summo…" at bounding box center [664, 117] width 233 height 190
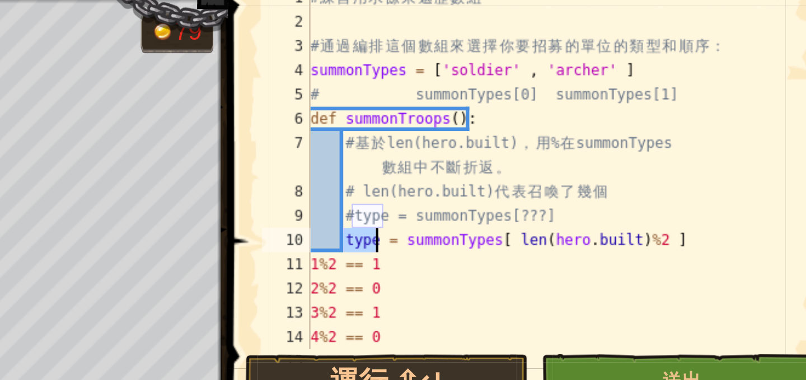
click at [574, 139] on div "# 練 習 用 求 餘 來 遍 歷 數 組 # 通 過 編 排 這 個 數 組 來 選 擇 你 要 招 募 的 單 位 的 類 型 和 順 序 ： summo…" at bounding box center [664, 106] width 233 height 168
click at [574, 139] on div "# 練 習 用 求 餘 來 遍 歷 數 組 # 通 過 編 排 這 個 數 組 來 選 擇 你 要 招 募 的 單 位 的 類 型 和 順 序 ： summo…" at bounding box center [664, 117] width 233 height 190
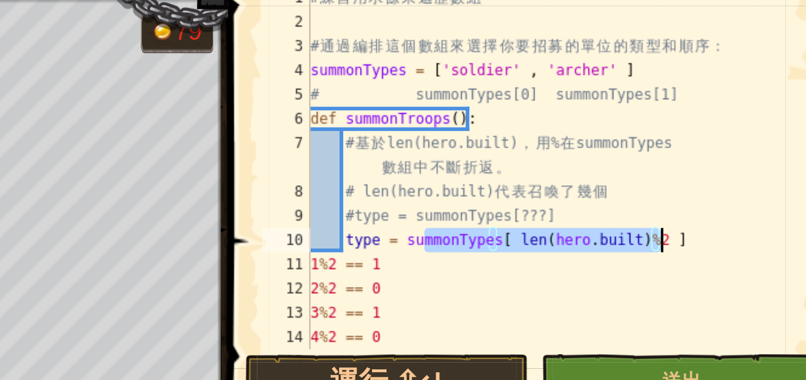
drag, startPoint x: 602, startPoint y: 139, endPoint x: 712, endPoint y: 141, distance: 109.2
click at [712, 141] on div "# 練 習 用 求 餘 來 遍 歷 數 組 # 通 過 編 排 這 個 數 組 來 選 擇 你 要 招 募 的 單 位 的 類 型 和 順 序 ： summo…" at bounding box center [664, 117] width 233 height 190
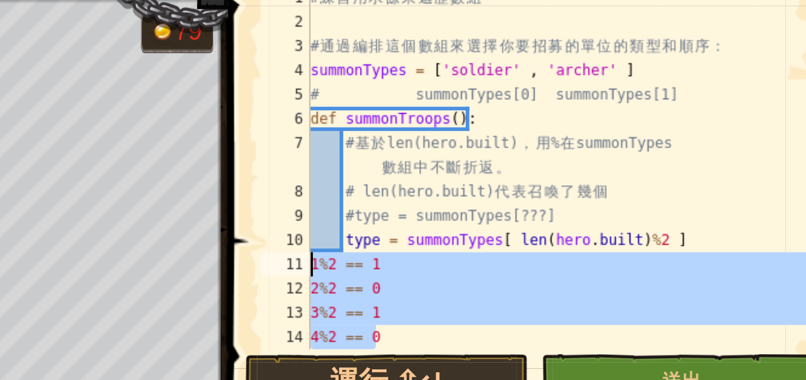
drag, startPoint x: 586, startPoint y: 184, endPoint x: 546, endPoint y: 148, distance: 53.1
click at [546, 148] on div "type = summonTypes[ len(hero.built)%2 ] 1 2 3 4 5 6 7 8 9 10 11 12 13 14 15 # 練…" at bounding box center [657, 106] width 264 height 168
type textarea "1%2 == 1 2%2 == 0"
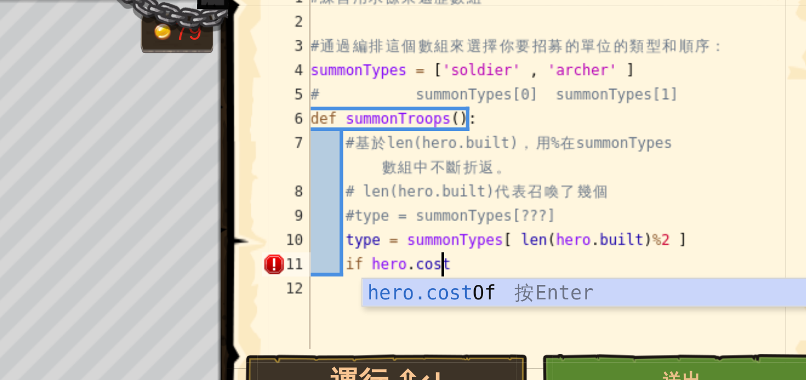
scroll to position [5, 5]
type textarea "ㄑ"
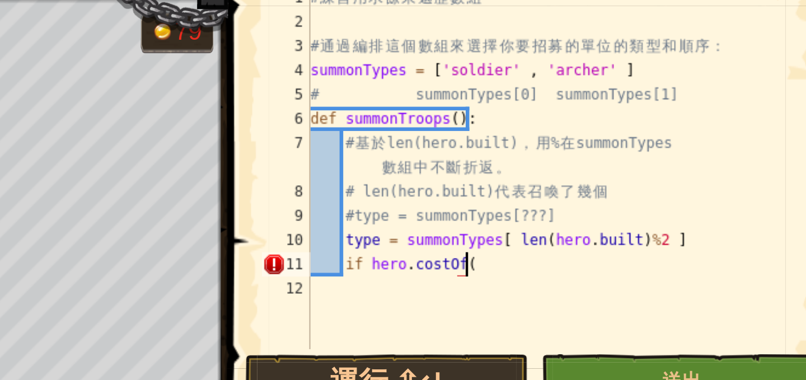
click at [573, 142] on div "# 練 習 用 求 餘 來 遍 歷 數 組 # 通 過 編 排 這 個 數 組 來 選 擇 你 要 招 募 的 單 位 的 類 型 和 順 序 ： summo…" at bounding box center [669, 117] width 242 height 190
click at [636, 149] on div "# 練 習 用 求 餘 來 遍 歷 數 組 # 通 過 編 排 這 個 數 組 來 選 擇 你 要 招 募 的 單 位 的 類 型 和 順 序 ： summo…" at bounding box center [669, 117] width 242 height 190
paste textarea "type"
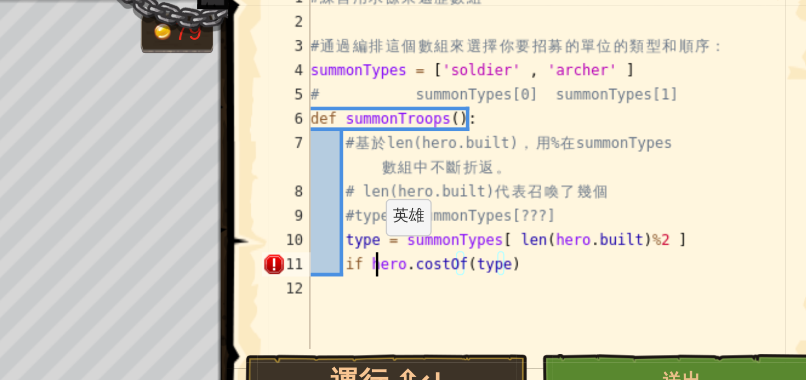
click at [579, 148] on div "# 練 習 用 求 餘 來 遍 歷 數 組 # 通 過 編 排 這 個 數 組 來 選 擇 你 要 招 募 的 單 位 的 類 型 和 順 序 ： summo…" at bounding box center [669, 117] width 242 height 190
click at [578, 148] on div "# 練 習 用 求 餘 來 遍 歷 數 組 # 通 過 編 排 這 個 數 組 來 選 擇 你 要 招 募 的 單 位 的 類 型 和 順 序 ： summo…" at bounding box center [669, 117] width 242 height 190
type textarea "ㄐㄟ"
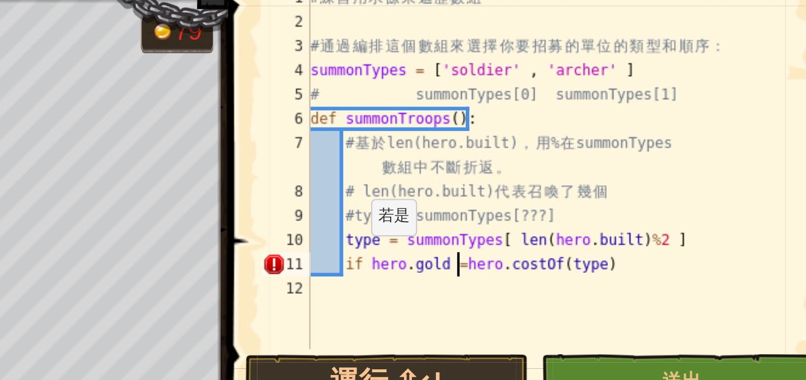
scroll to position [5, 6]
click at [705, 149] on div "# 練 習 用 求 餘 來 遍 歷 數 組 # 通 過 編 排 這 個 數 組 來 選 擇 你 要 招 募 的 單 位 的 類 型 和 順 序 ： summo…" at bounding box center [669, 117] width 242 height 190
type textarea "if [DOMAIN_NAME] > hero.costOf(type):"
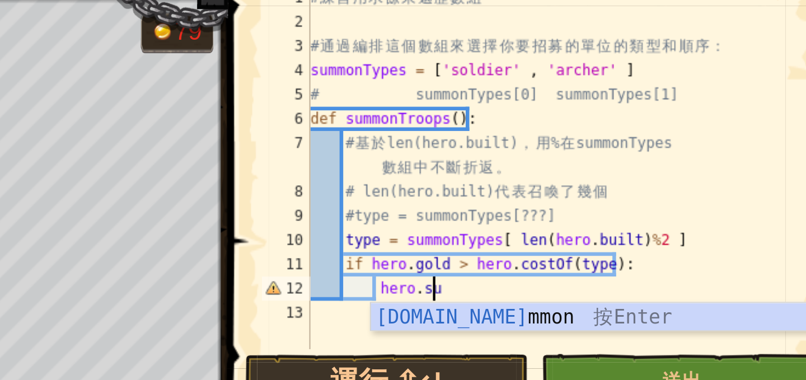
scroll to position [5, 4]
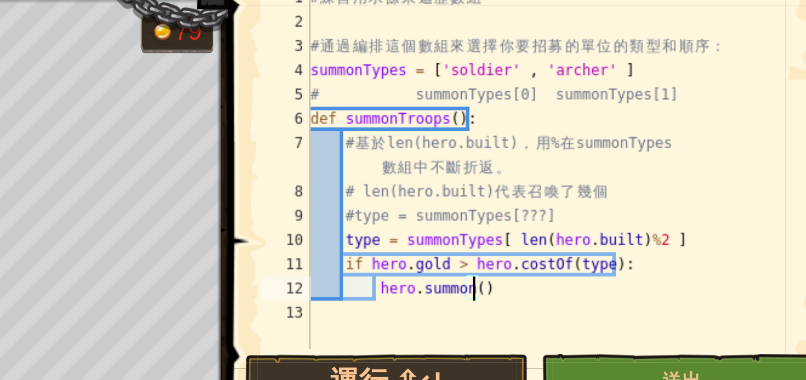
click at [580, 138] on div "# 練 習 用 求 餘 來 遍 歷 數 組 # 通 過 編 排 這 個 數 組 來 選 擇 你 要 招 募 的 單 位 的 類 型 和 順 序 ： summo…" at bounding box center [669, 117] width 242 height 190
click at [578, 139] on div "# 練 習 用 求 餘 來 遍 歷 數 組 # 通 過 編 排 這 個 數 組 來 選 擇 你 要 招 募 的 單 位 的 類 型 和 順 序 ： summo…" at bounding box center [669, 117] width 242 height 190
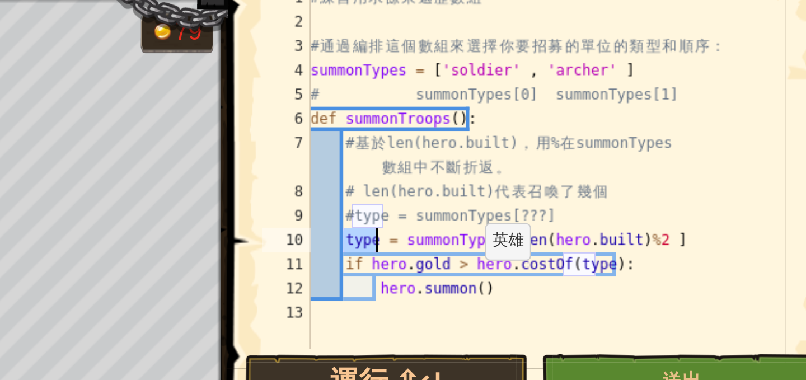
click at [624, 160] on div "# 練 習 用 求 餘 來 遍 歷 數 組 # 通 過 編 排 這 個 數 組 來 選 擇 你 要 招 募 的 單 位 的 類 型 和 順 序 ： summo…" at bounding box center [669, 117] width 242 height 190
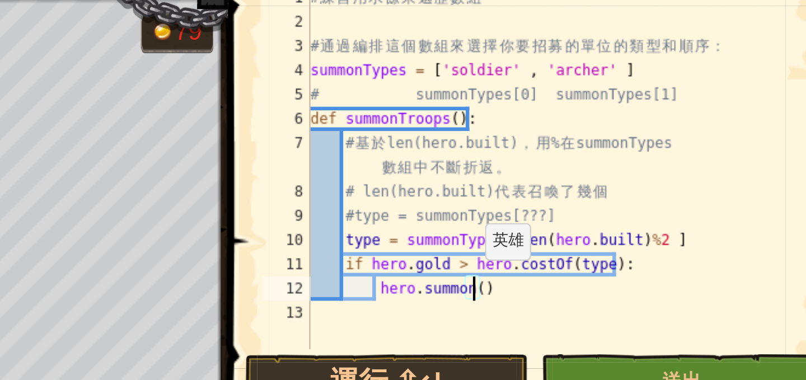
paste textarea "type"
click at [648, 162] on div "# 練 習 用 求 餘 來 遍 歷 數 組 # 通 過 編 排 這 個 數 組 來 選 擇 你 要 招 募 的 單 位 的 類 型 和 順 序 ： summo…" at bounding box center [669, 117] width 242 height 190
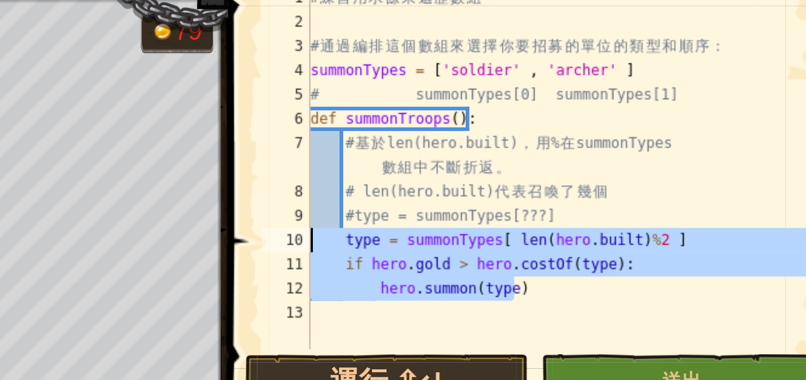
drag, startPoint x: 648, startPoint y: 162, endPoint x: 543, endPoint y: 139, distance: 107.7
click at [540, 141] on div "hero.summon(type) 1 2 3 4 5 6 7 8 9 10 11 12 13 # 練 習 用 求 餘 來 遍 歷 數 組 # 通 過 編 排…" at bounding box center [657, 106] width 264 height 168
click at [600, 141] on div "# 練 習 用 求 餘 來 遍 歷 數 組 # 通 過 編 排 這 個 數 組 來 選 擇 你 要 招 募 的 單 位 的 類 型 和 順 序 ： summo…" at bounding box center [669, 106] width 242 height 168
type textarea "type = summonTypes[ len(hero.built)%2 ]"
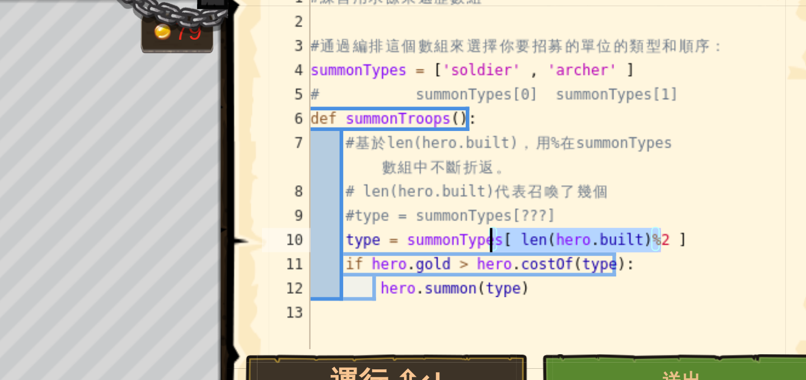
drag, startPoint x: 714, startPoint y: 139, endPoint x: 633, endPoint y: 141, distance: 81.2
click at [633, 141] on div "# 練 習 用 求 餘 來 遍 歷 數 組 # 通 過 編 排 這 個 數 組 來 選 擇 你 要 招 募 的 單 位 的 類 型 和 順 序 ： summo…" at bounding box center [669, 117] width 242 height 190
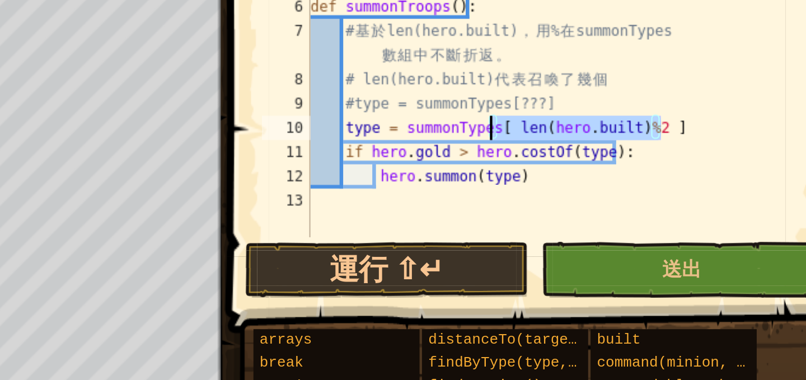
click at [606, 172] on div "# 練 習 用 求 餘 來 遍 歷 數 組 # 通 過 編 排 這 個 數 組 來 選 擇 你 要 招 募 的 單 位 的 類 型 和 順 序 ： summo…" at bounding box center [669, 117] width 242 height 190
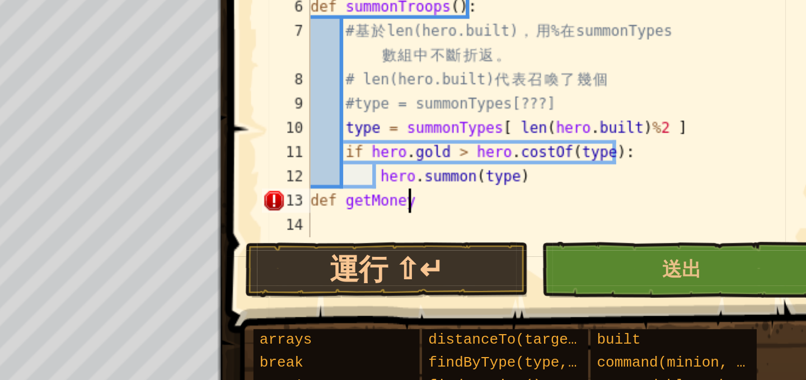
scroll to position [5, 3]
type textarea "def getMoney():"
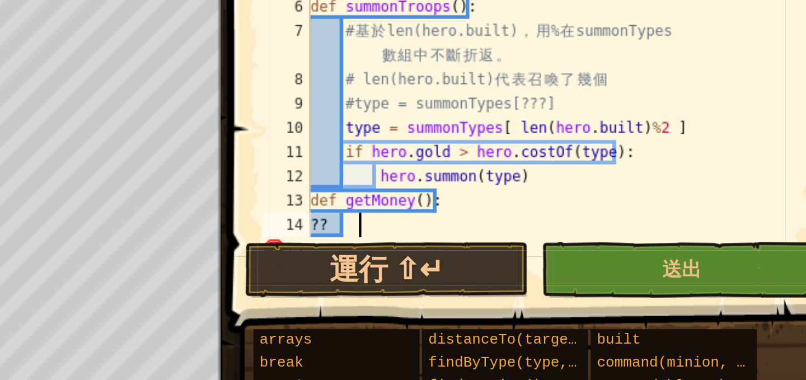
type textarea "?"
type textarea "pass"
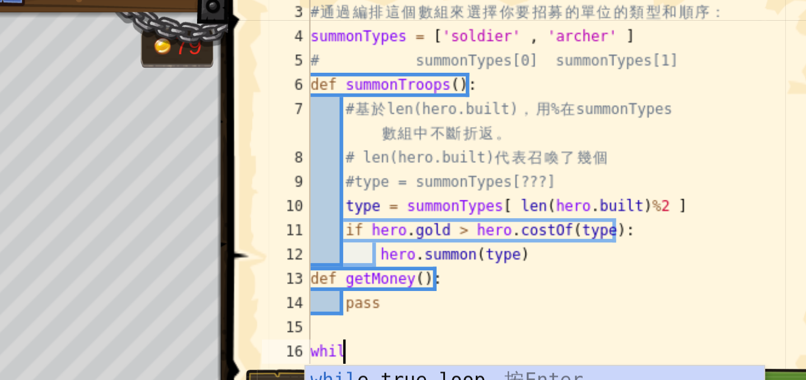
scroll to position [5, 1]
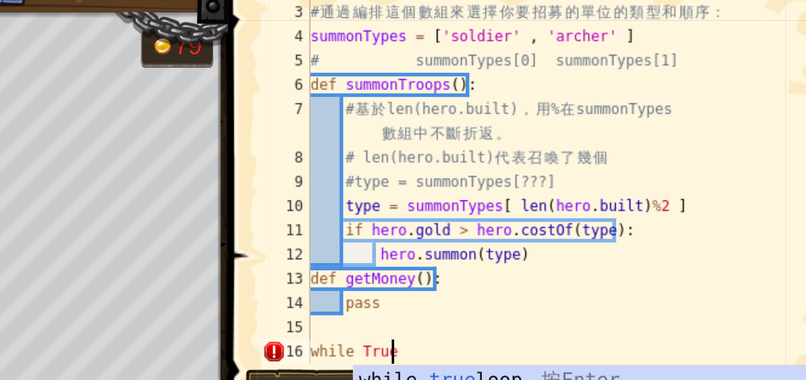
type textarea "while True:"
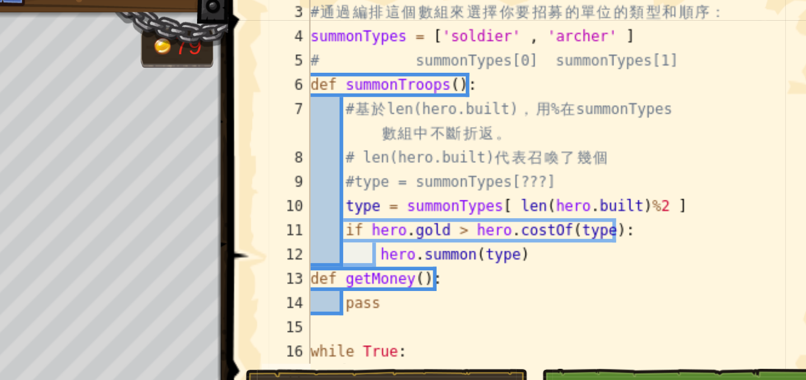
scroll to position [5, 1]
click at [597, 59] on div "# 通 過 編 排 這 個 數 組 來 選 擇 你 要 招 募 的 單 位 的 類 型 和 順 序 ： summonTypes = [ 'soldier' ,…" at bounding box center [664, 117] width 233 height 190
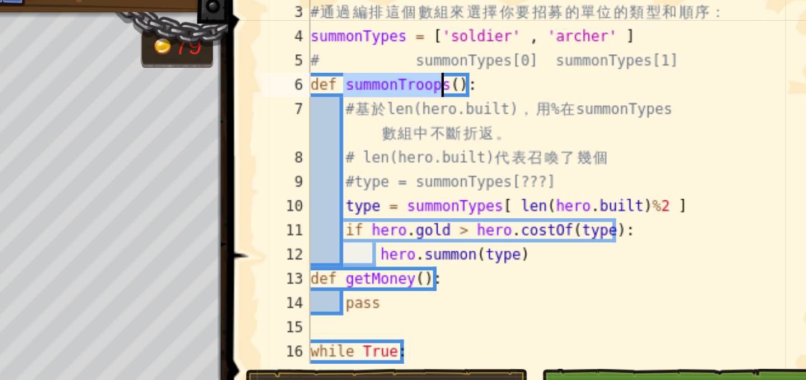
click at [597, 59] on div "# 通 過 編 排 這 個 數 組 來 選 擇 你 要 招 募 的 單 位 的 類 型 和 順 序 ： summonTypes = [ 'soldier' ,…" at bounding box center [664, 117] width 233 height 190
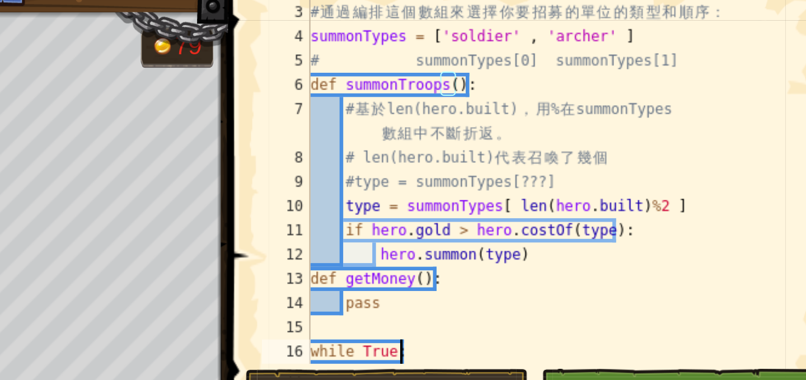
click at [598, 182] on div "# 通 過 編 排 這 個 數 組 來 選 擇 你 要 招 募 的 單 位 的 類 型 和 順 序 ： summonTypes = [ 'soldier' ,…" at bounding box center [664, 117] width 233 height 190
type textarea "while True:"
paste textarea "summonTroops"
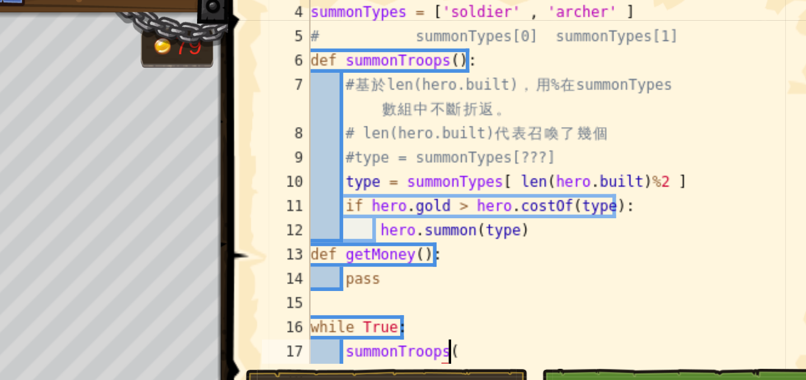
scroll to position [5, 5]
click at [585, 137] on div "summonTypes = [ 'soldier' , 'archer' ] # summonTypes[0] summonTypes[1] def summ…" at bounding box center [664, 117] width 233 height 190
click at [632, 187] on div "summonTypes = [ 'soldier' , 'archer' ] # summonTypes[0] summonTypes[1] def summ…" at bounding box center [664, 117] width 233 height 190
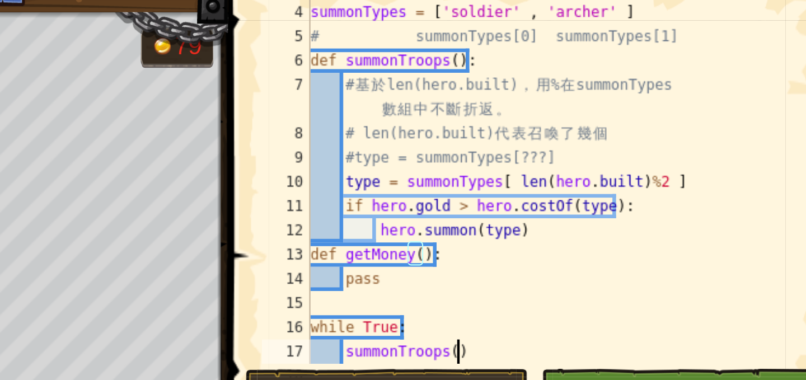
type textarea "summonTroops()"
paste textarea "getMoney"
click at [668, 92] on div "summonTypes = [ 'soldier' , 'archer' ] # summonTypes[0] summonTypes[1] def summ…" at bounding box center [664, 117] width 233 height 190
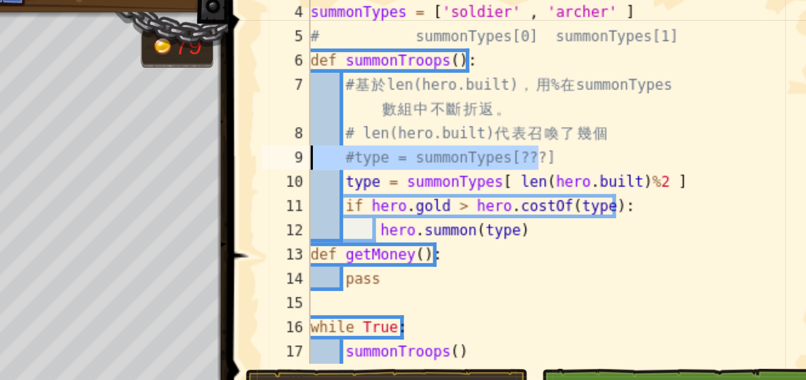
click at [504, 91] on div "課程 資訊科學 5 6. 聯合作戰 遊戲選單 完成 小提示 Ask AI 1 הההההההההההההההההההההההההההההההההההההההה…" at bounding box center [403, 190] width 806 height 380
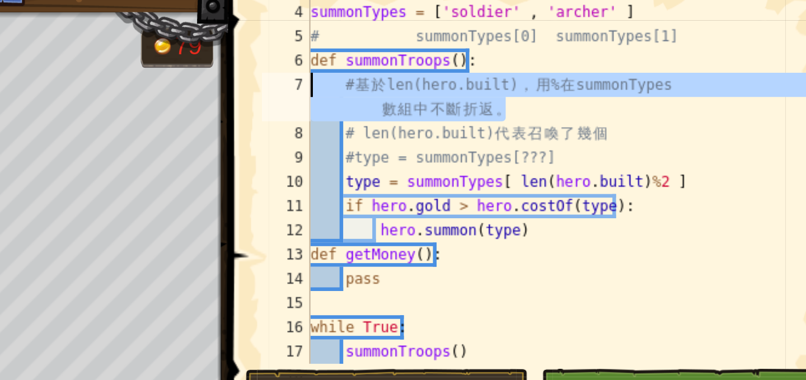
drag, startPoint x: 647, startPoint y: 73, endPoint x: 536, endPoint y: 59, distance: 111.7
click at [536, 59] on div "#type = summonTypes[???] 4 5 6 7 8 9 10 11 12 13 14 15 16 17 18 summonTypes = […" at bounding box center [657, 106] width 264 height 168
type textarea "# 基於 len(hero.built)，用 % 在 summonTypes 數組中不斷折返。"
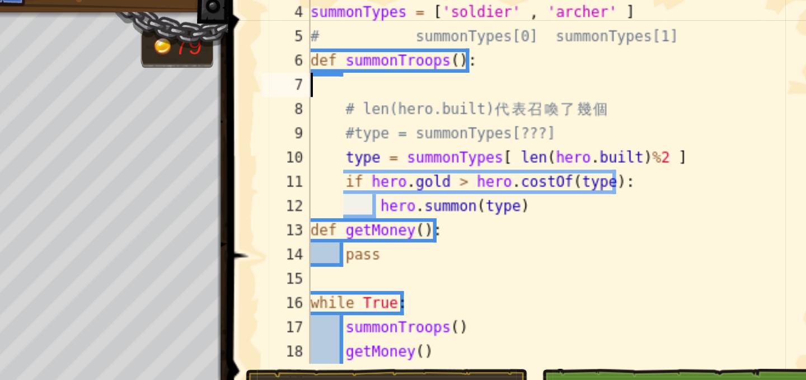
scroll to position [5, 0]
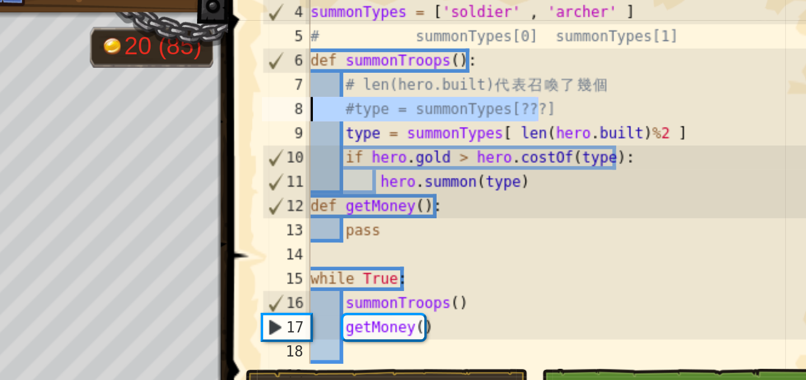
drag, startPoint x: 661, startPoint y: 73, endPoint x: 537, endPoint y: 73, distance: 123.7
click at [537, 73] on div "def summonTroops(): 4 5 6 7 8 9 10 11 12 13 14 15 16 17 18 19 summonTypes = [ '…" at bounding box center [657, 106] width 264 height 168
type textarea "#type = summonTypes[???]"
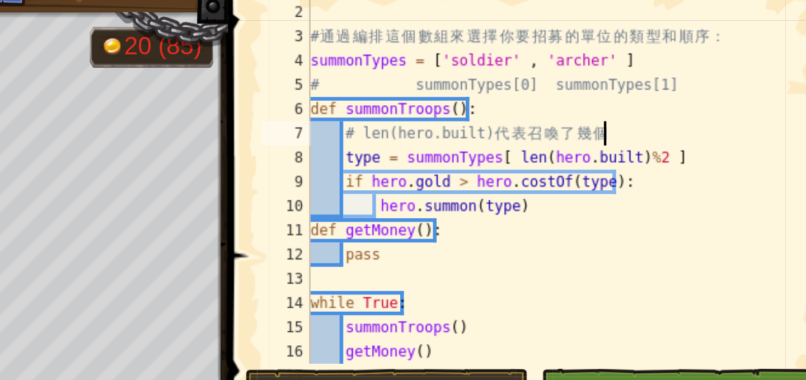
scroll to position [11, 0]
click at [629, 130] on div "# 通 過 編 排 這 個 數 組 來 選 擇 你 要 招 募 的 單 位 的 類 型 和 順 序 ： summonTypes = [ 'soldier' ,…" at bounding box center [664, 117] width 233 height 190
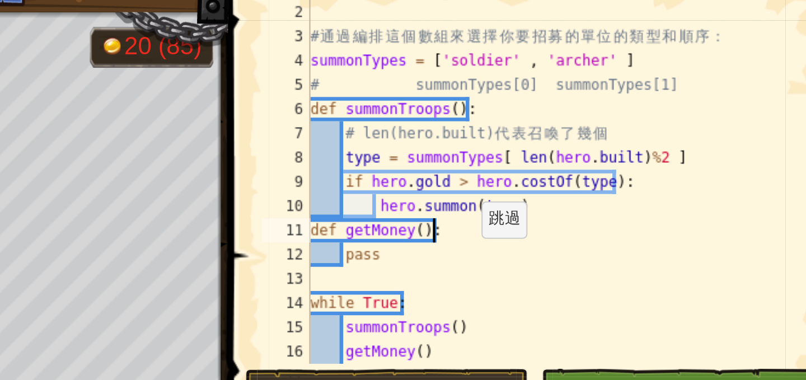
click at [623, 143] on div "# 通 過 編 排 這 個 數 組 來 選 擇 你 要 招 募 的 單 位 的 類 型 和 順 序 ： summonTypes = [ 'soldier' ,…" at bounding box center [664, 117] width 233 height 190
type textarea "pass"
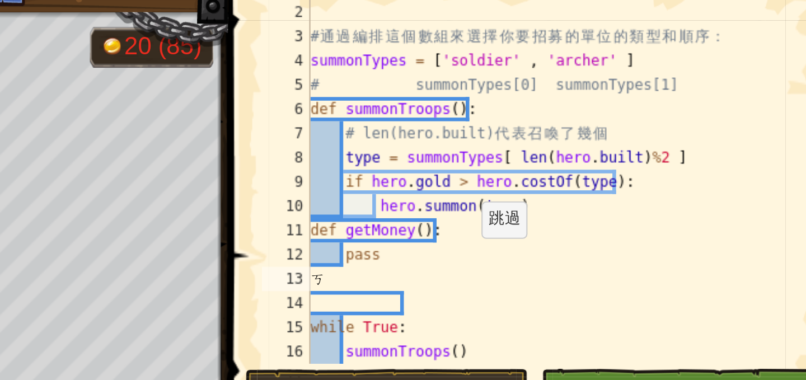
scroll to position [0, 0]
type textarea "ㄍ"
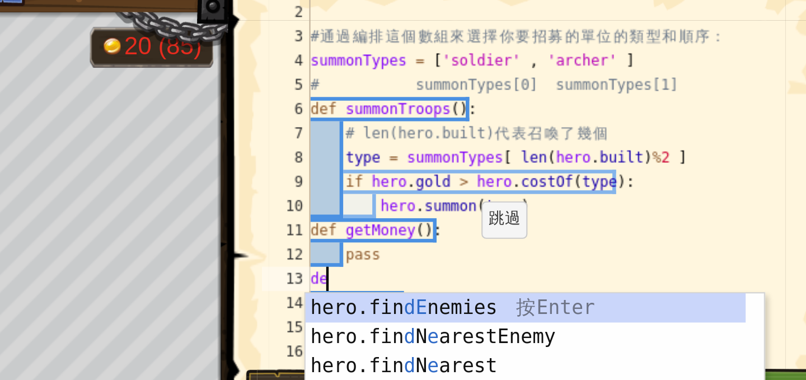
scroll to position [5, 0]
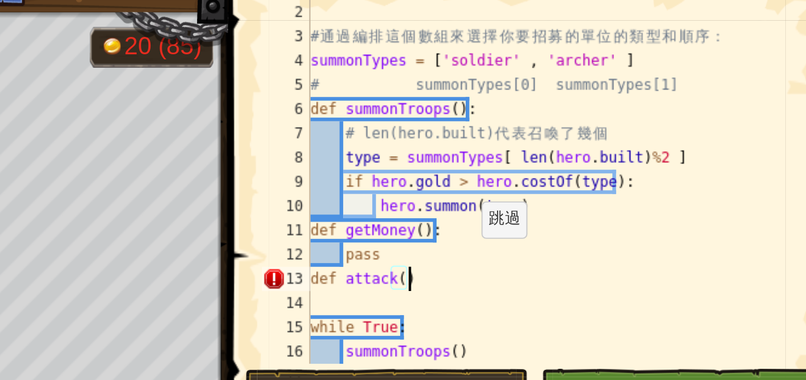
type textarea "def attack():"
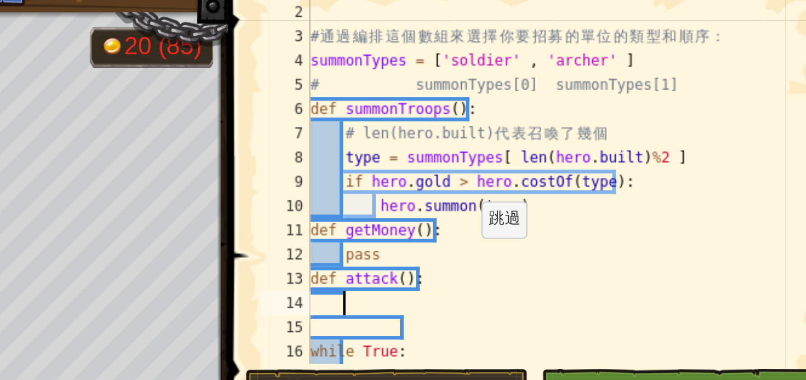
type textarea "f"
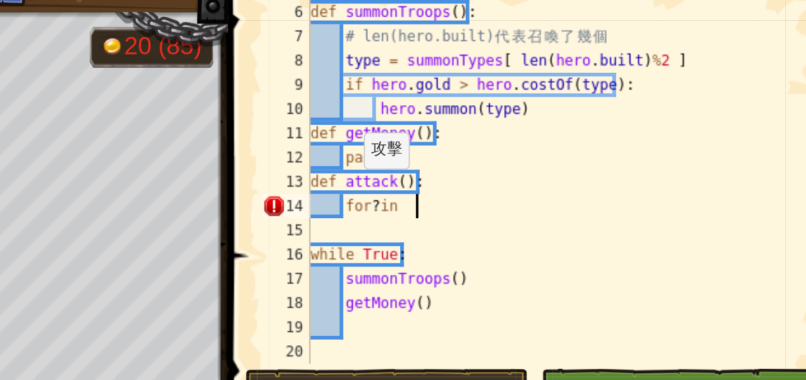
scroll to position [5, 4]
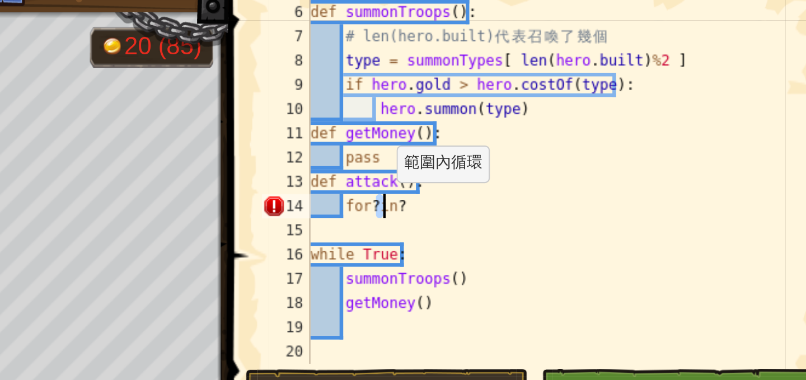
click at [583, 118] on div "def summonTroops ( ) : # len(hero.built) 代 表 召 喚 了 幾 個 type = summonTypes [ len…" at bounding box center [664, 117] width 233 height 190
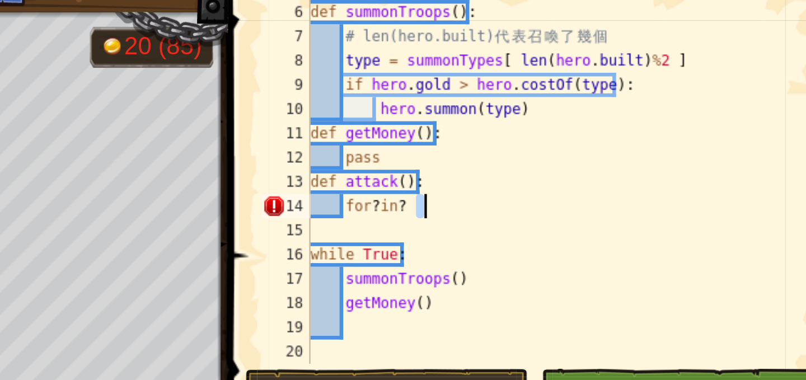
click at [604, 119] on div "def summonTroops ( ) : # len(hero.built) 代 表 召 喚 了 幾 個 type = summonTypes [ len…" at bounding box center [664, 117] width 233 height 190
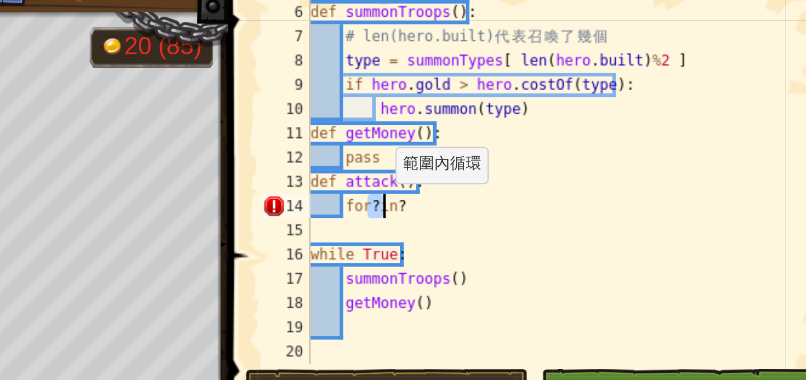
drag, startPoint x: 578, startPoint y: 117, endPoint x: 583, endPoint y: 118, distance: 5.7
click at [583, 118] on div "def summonTroops ( ) : # len(hero.built) 代 表 召 喚 了 幾 個 type = summonTypes [ len…" at bounding box center [664, 117] width 233 height 190
click at [583, 118] on div "def summonTroops ( ) : # len(hero.built) 代 表 召 喚 了 幾 個 type = summonTypes [ len…" at bounding box center [664, 106] width 233 height 168
click at [584, 118] on div "def summonTroops ( ) : # len(hero.built) 代 表 召 喚 了 幾 個 type = summonTypes [ len…" at bounding box center [664, 117] width 233 height 190
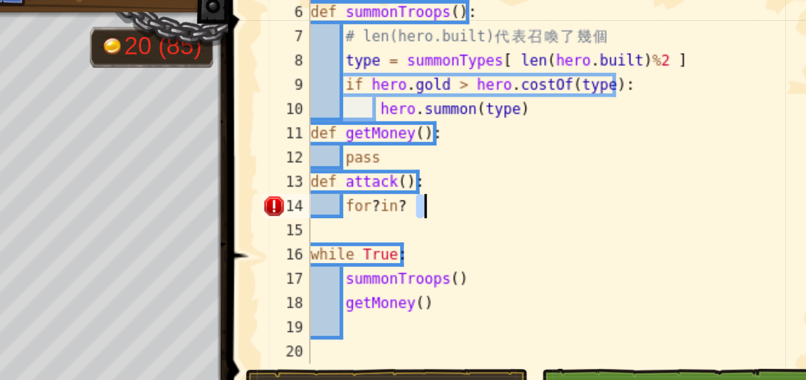
click at [602, 118] on div "def summonTroops ( ) : # len(hero.built) 代 表 召 喚 了 幾 個 type = summonTypes [ len…" at bounding box center [664, 117] width 233 height 190
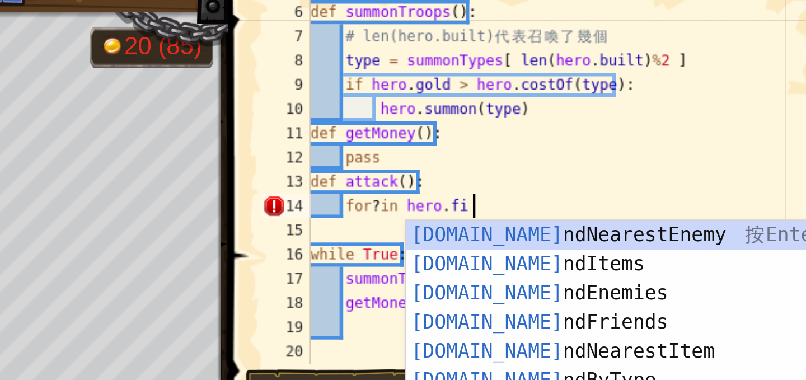
scroll to position [5, 6]
type textarea "for ? in hero.find"
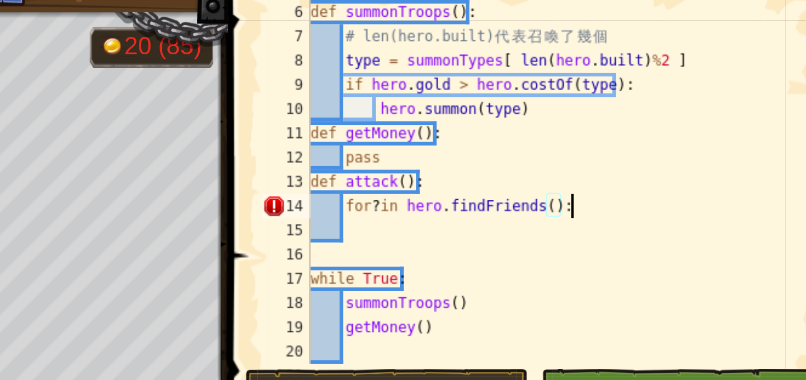
scroll to position [5, 10]
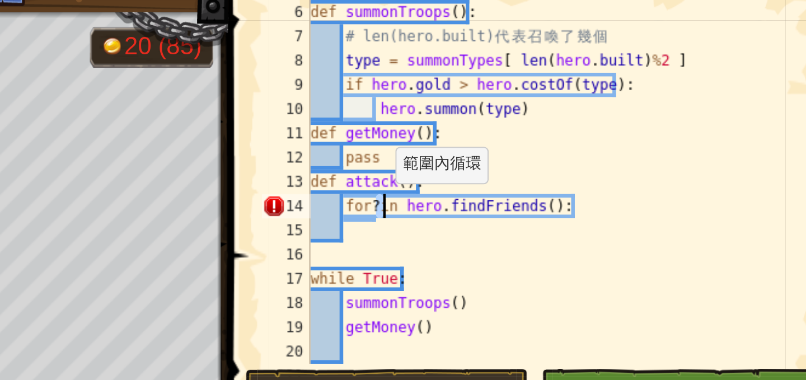
click at [583, 118] on div "def summonTroops ( ) : # len(hero.built) 代 表 召 喚 了 幾 個 type = summonTypes [ len…" at bounding box center [664, 117] width 233 height 190
type textarea "for f in hero.findFriends():"
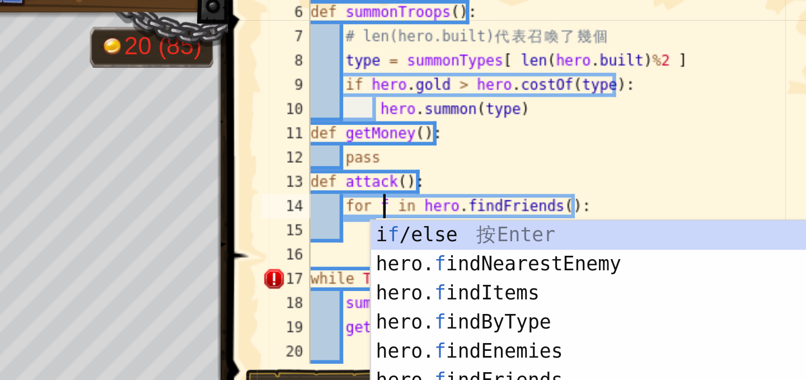
click at [575, 128] on div "def summonTroops ( ) : # len(hero.built) 代 表 召 喚 了 幾 個 type = summonTypes [ len…" at bounding box center [664, 117] width 233 height 190
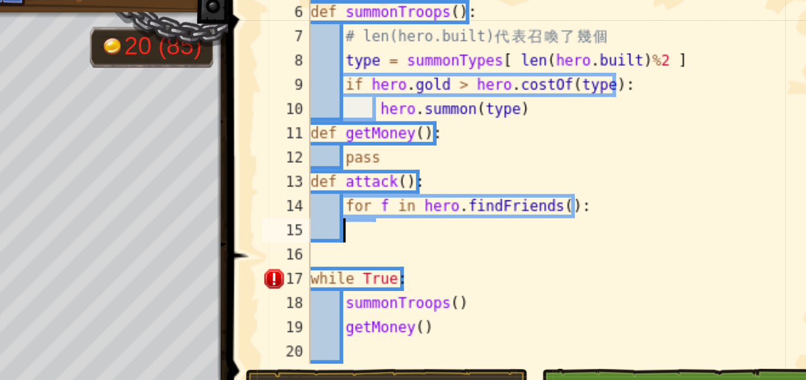
scroll to position [5, 1]
click at [583, 127] on div "def summonTroops ( ) : # len(hero.built) 代 表 召 喚 了 幾 個 type = summonTypes [ len…" at bounding box center [664, 117] width 233 height 190
click at [596, 125] on div "def summonTroops ( ) : # len(hero.built) 代 表 召 喚 了 幾 個 type = summonTypes [ len…" at bounding box center [664, 117] width 233 height 190
type textarea "f"
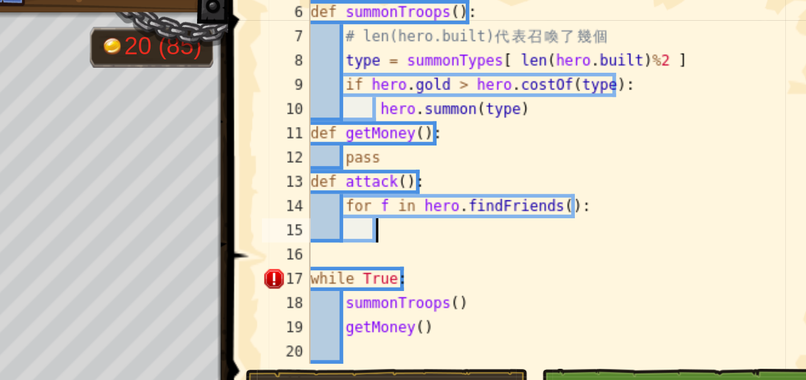
type textarea "f"
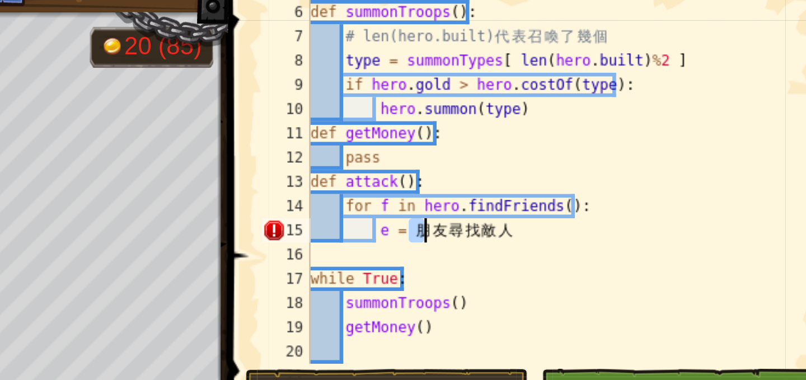
drag, startPoint x: 598, startPoint y: 124, endPoint x: 607, endPoint y: 127, distance: 9.2
click at [607, 127] on div "def summonTroops ( ) : # len(hero.built) 代 表 召 喚 了 幾 個 type = summonTypes [ len…" at bounding box center [664, 117] width 233 height 190
click at [609, 127] on div "def summonTroops ( ) : # len(hero.built) 代 表 召 喚 了 幾 個 type = summonTypes [ len…" at bounding box center [664, 106] width 233 height 168
click at [610, 128] on div "def summonTroops ( ) : # len(hero.built) 代 表 召 喚 了 幾 個 type = summonTypes [ len…" at bounding box center [664, 106] width 233 height 168
drag, startPoint x: 607, startPoint y: 129, endPoint x: 597, endPoint y: 130, distance: 10.1
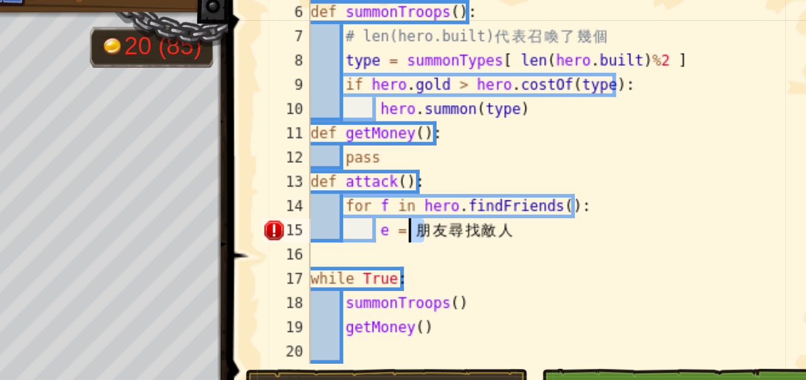
click at [598, 131] on div "def summonTroops ( ) : # len(hero.built) 代 表 召 喚 了 幾 個 type = summonTypes [ len…" at bounding box center [664, 117] width 233 height 190
click at [596, 128] on div "def summonTroops ( ) : # len(hero.built) 代 表 召 喚 了 幾 個 type = summonTypes [ len…" at bounding box center [664, 106] width 233 height 168
drag, startPoint x: 597, startPoint y: 127, endPoint x: 610, endPoint y: 127, distance: 12.9
click at [610, 127] on div "def summonTroops ( ) : # len(hero.built) 代 表 召 喚 了 幾 個 type = summonTypes [ len…" at bounding box center [664, 117] width 233 height 190
click at [607, 130] on div "def summonTroops ( ) : # len(hero.built) 代 表 召 喚 了 幾 個 type = summonTypes [ len…" at bounding box center [664, 106] width 233 height 168
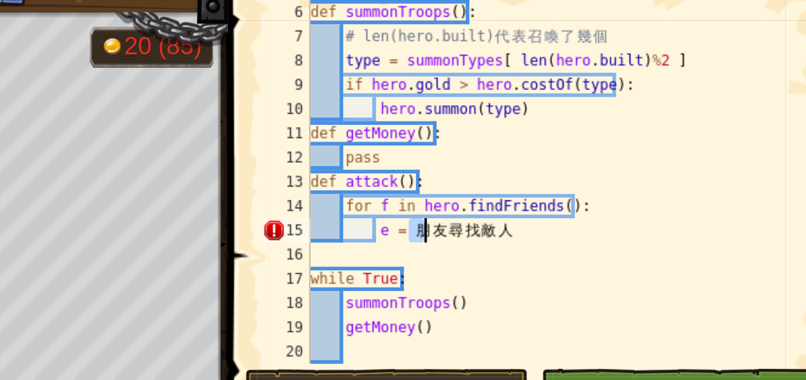
drag, startPoint x: 597, startPoint y: 125, endPoint x: 606, endPoint y: 125, distance: 9.0
click at [606, 125] on div "def summonTroops ( ) : # len(hero.built) 代 表 召 喚 了 幾 個 type = summonTypes [ len…" at bounding box center [664, 117] width 233 height 190
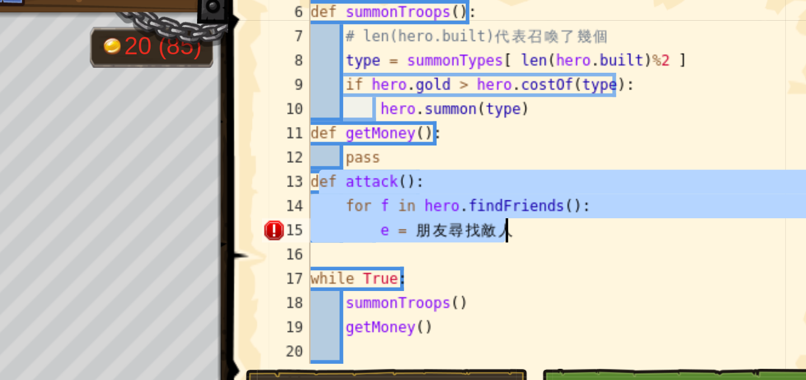
drag, startPoint x: 554, startPoint y: 107, endPoint x: 644, endPoint y: 125, distance: 92.4
click at [644, 125] on div "def summonTroops ( ) : # len(hero.built) 代 表 召 喚 了 幾 個 type = summonTypes [ len…" at bounding box center [664, 117] width 233 height 190
click at [576, 114] on div "def summonTroops ( ) : # len(hero.built) 代 表 召 喚 了 幾 個 type = summonTypes [ len…" at bounding box center [664, 106] width 233 height 168
drag, startPoint x: 550, startPoint y: 106, endPoint x: 637, endPoint y: 128, distance: 88.9
click at [637, 128] on div "def summonTroops ( ) : # len(hero.built) 代 表 召 喚 了 幾 個 type = summonTypes [ len…" at bounding box center [664, 117] width 233 height 190
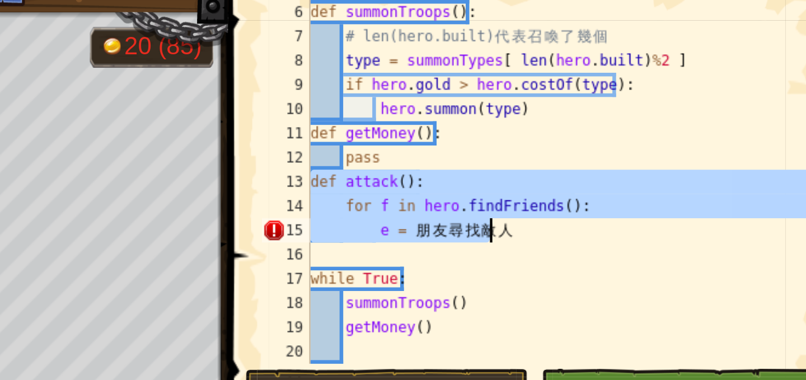
click at [598, 119] on div "def summonTroops ( ) : # len(hero.built) 代 表 召 喚 了 幾 個 type = summonTypes [ len…" at bounding box center [664, 106] width 233 height 168
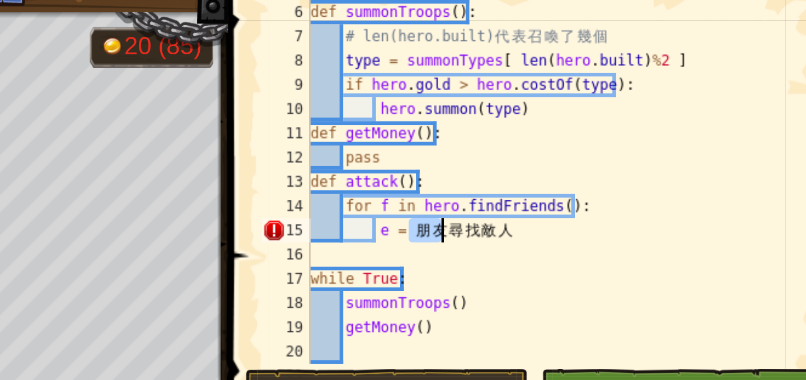
drag, startPoint x: 596, startPoint y: 128, endPoint x: 610, endPoint y: 127, distance: 13.5
click at [610, 127] on div "def summonTroops ( ) : # len(hero.built) 代 表 召 喚 了 幾 個 type = summonTypes [ len…" at bounding box center [664, 117] width 233 height 190
click at [612, 127] on div "def summonTroops ( ) : # len(hero.built) 代 表 召 喚 了 幾 個 type = summonTypes [ len…" at bounding box center [664, 106] width 233 height 168
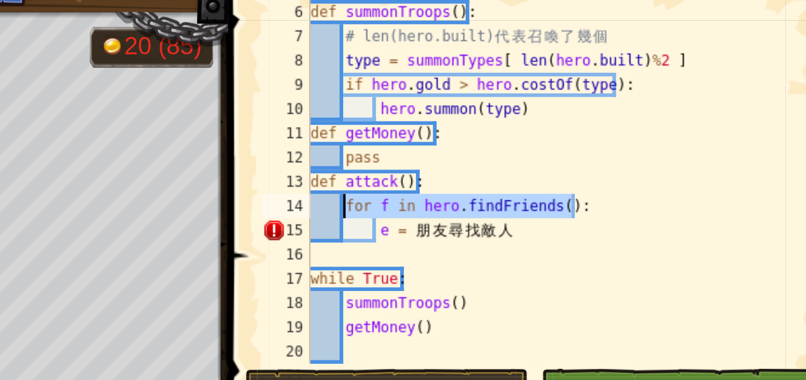
drag, startPoint x: 674, startPoint y: 117, endPoint x: 566, endPoint y: 121, distance: 108.1
click at [566, 121] on div "def summonTroops ( ) : # len(hero.built) 代 表 召 喚 了 幾 個 type = summonTypes [ len…" at bounding box center [664, 117] width 233 height 190
click at [602, 124] on div "def summonTroops ( ) : # len(hero.built) 代 表 召 喚 了 幾 個 type = summonTypes [ len…" at bounding box center [664, 117] width 233 height 190
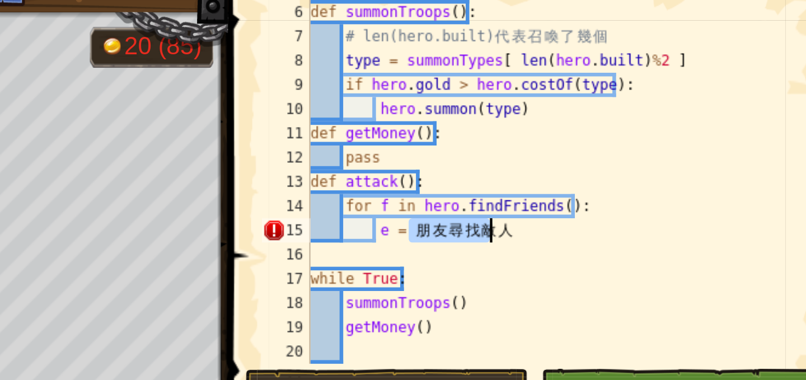
drag, startPoint x: 596, startPoint y: 128, endPoint x: 638, endPoint y: 128, distance: 42.5
click at [638, 128] on div "def summonTroops ( ) : # len(hero.built) 代 表 召 喚 了 幾 個 type = summonTypes [ len…" at bounding box center [664, 117] width 233 height 190
click at [638, 128] on div "def summonTroops ( ) : # len(hero.built) 代 表 召 喚 了 幾 個 type = summonTypes [ len…" at bounding box center [664, 106] width 233 height 168
drag, startPoint x: 595, startPoint y: 130, endPoint x: 647, endPoint y: 128, distance: 51.5
click at [647, 128] on div "def summonTroops ( ) : # len(hero.built) 代 表 召 喚 了 幾 個 type = summonTypes [ len…" at bounding box center [664, 117] width 233 height 190
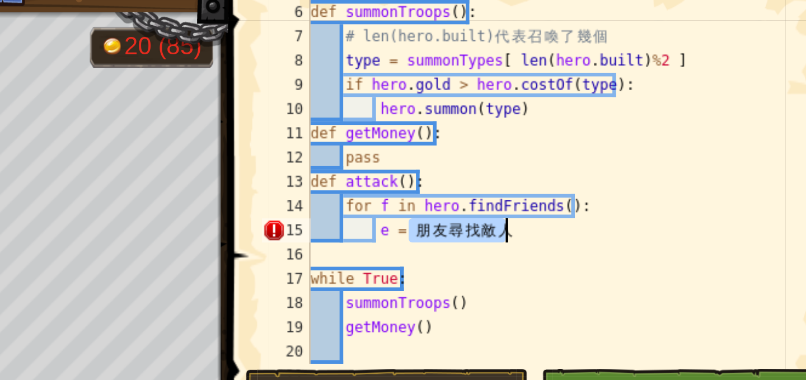
click at [648, 129] on div "def summonTroops ( ) : # len(hero.built) 代 表 召 喚 了 幾 個 type = summonTypes [ len…" at bounding box center [664, 106] width 233 height 168
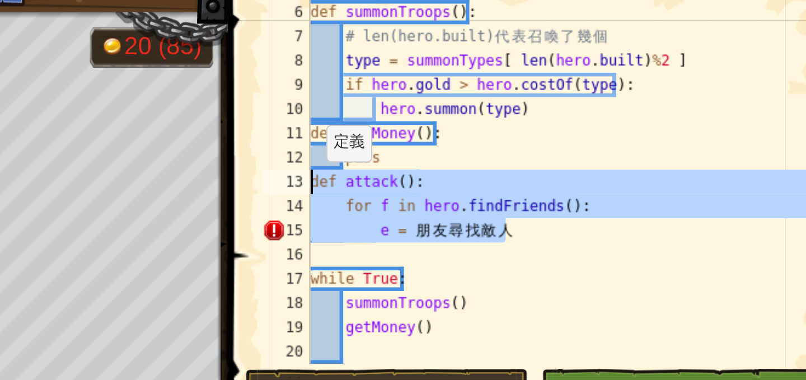
drag, startPoint x: 653, startPoint y: 130, endPoint x: 546, endPoint y: 106, distance: 110.0
click at [546, 106] on div "e = 朋友尋找敵人 6 7 8 9 10 11 12 13 14 15 16 17 18 19 20 21 def summonTroops ( ) : #…" at bounding box center [657, 106] width 264 height 168
click at [593, 120] on div "def summonTroops ( ) : # len(hero.built) 代 表 召 喚 了 幾 個 type = summonTypes [ len…" at bounding box center [664, 106] width 233 height 168
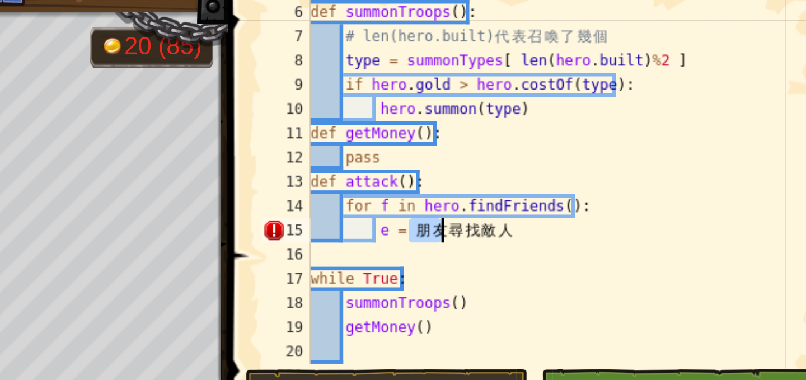
drag, startPoint x: 597, startPoint y: 130, endPoint x: 609, endPoint y: 130, distance: 11.8
click at [609, 130] on div "def summonTroops ( ) : # len(hero.built) 代 表 召 喚 了 幾 個 type = summonTypes [ len…" at bounding box center [664, 117] width 233 height 190
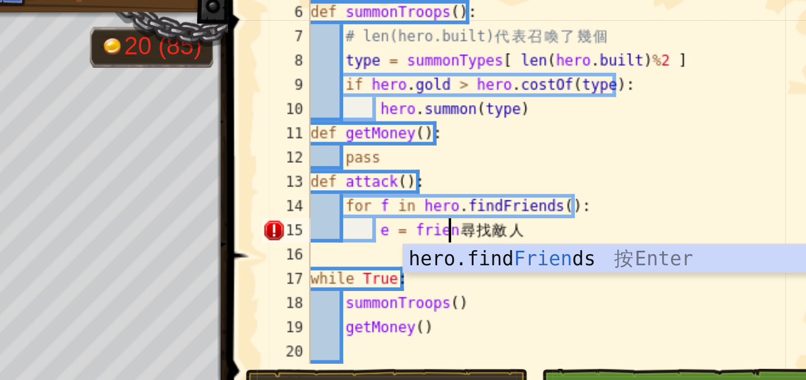
scroll to position [5, 6]
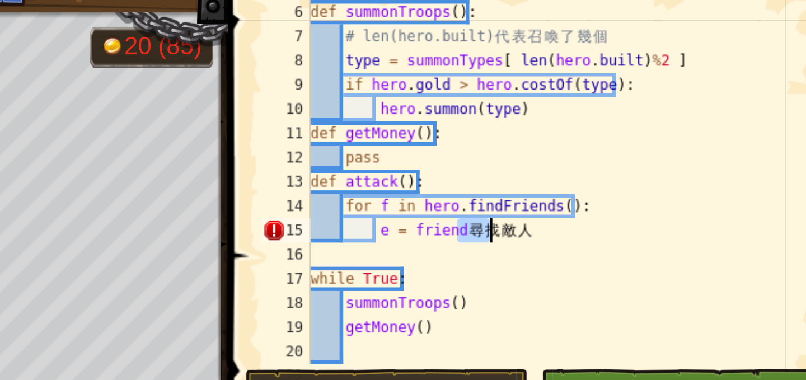
drag, startPoint x: 618, startPoint y: 129, endPoint x: 642, endPoint y: 128, distance: 24.1
click at [642, 128] on div "def summonTroops ( ) : # len(hero.built) 代 表 召 喚 了 幾 個 type = summonTypes [ len…" at bounding box center [664, 117] width 233 height 190
click at [611, 129] on div "def summonTroops ( ) : # len(hero.built) 代 表 召 喚 了 幾 個 type = summonTypes [ len…" at bounding box center [664, 117] width 233 height 190
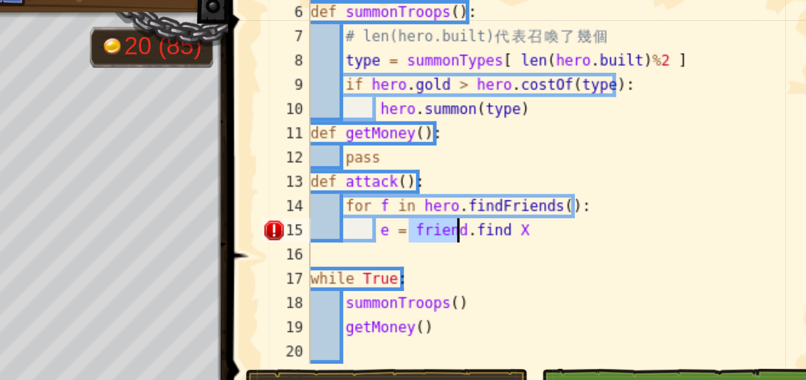
click at [611, 130] on div "def summonTroops ( ) : # len(hero.built) 代 表 召 喚 了 幾 個 type = summonTypes [ len…" at bounding box center [664, 106] width 233 height 168
click at [611, 130] on div "def summonTroops ( ) : # len(hero.built) 代 表 召 喚 了 幾 個 type = summonTypes [ len…" at bounding box center [664, 117] width 233 height 190
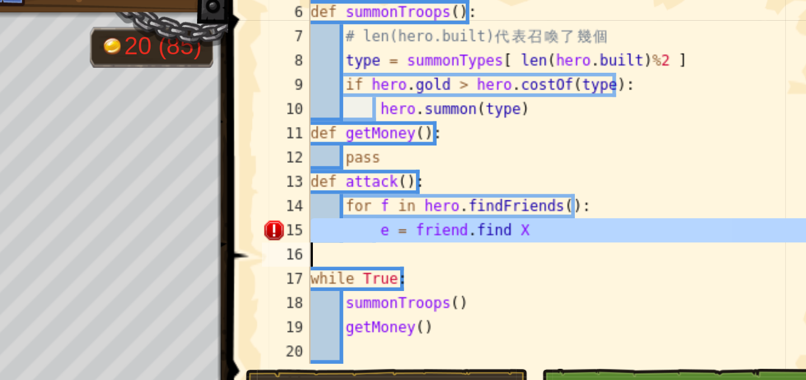
click at [604, 125] on div "def summonTroops ( ) : # len(hero.built) 代 表 召 喚 了 幾 個 type = summonTypes [ len…" at bounding box center [664, 106] width 233 height 168
click at [604, 125] on div "def summonTroops ( ) : # len(hero.built) 代 表 召 喚 了 幾 個 type = summonTypes [ len…" at bounding box center [664, 117] width 233 height 190
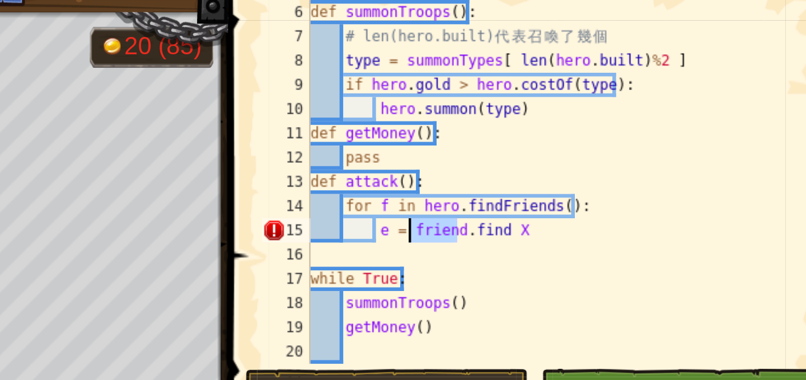
click at [605, 130] on div "def summonTroops ( ) : # len(hero.built) 代 表 召 喚 了 幾 個 type = summonTypes [ len…" at bounding box center [664, 106] width 233 height 168
click at [605, 130] on div "def summonTroops ( ) : # len(hero.built) 代 表 召 喚 了 幾 個 type = summonTypes [ len…" at bounding box center [664, 117] width 233 height 190
type textarea "e = friend.find X"
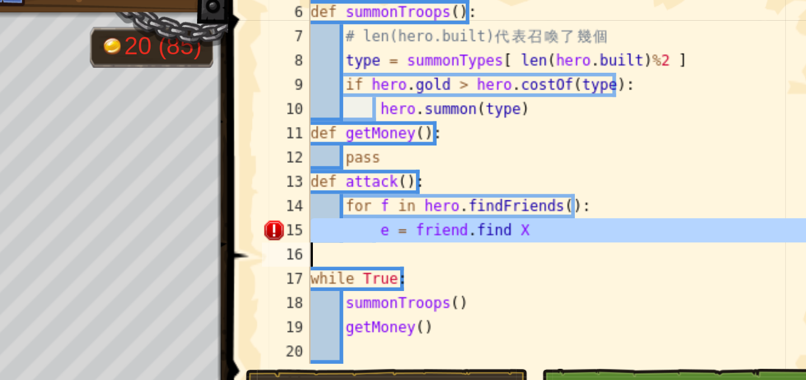
click at [605, 130] on div "def summonTroops ( ) : # len(hero.built) 代 表 召 喚 了 幾 個 type = summonTypes [ len…" at bounding box center [664, 117] width 233 height 190
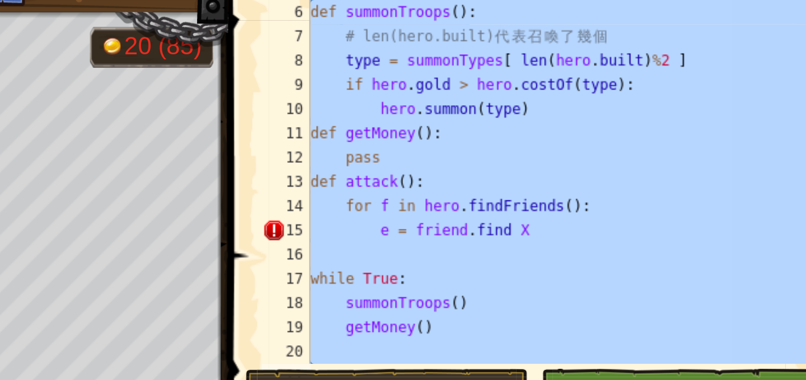
click at [606, 128] on div "def summonTroops ( ) : # len(hero.built) 代 表 召 喚 了 幾 個 type = summonTypes [ len…" at bounding box center [664, 106] width 233 height 168
click at [606, 128] on div "def summonTroops ( ) : # len(hero.built) 代 表 召 喚 了 幾 個 type = summonTypes [ len…" at bounding box center [664, 117] width 233 height 190
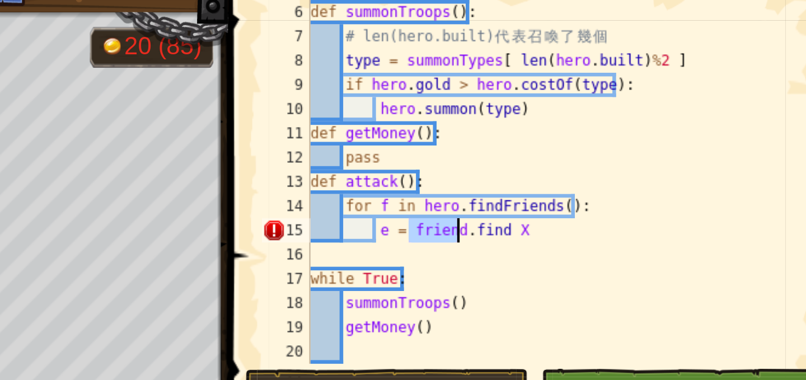
click at [606, 128] on div "def summonTroops ( ) : # len(hero.built) 代 表 召 喚 了 幾 個 type = summonTypes [ len…" at bounding box center [664, 106] width 233 height 168
click at [606, 123] on div "def summonTroops ( ) : # len(hero.built) 代 表 召 喚 了 幾 個 type = summonTypes [ len…" at bounding box center [664, 117] width 233 height 190
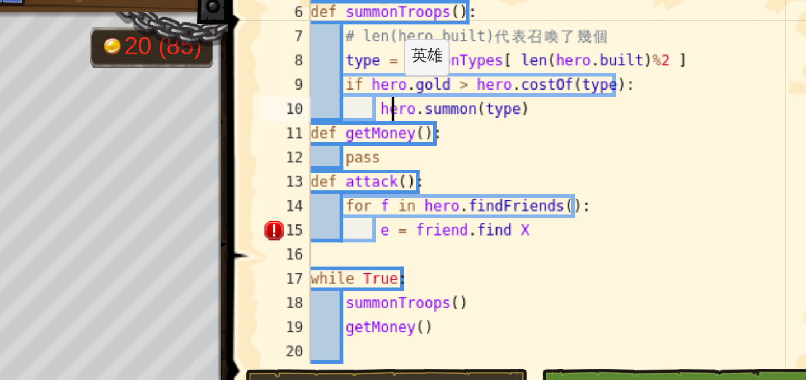
click at [587, 68] on div "def summonTroops ( ) : # len(hero.built) 代 表 召 喚 了 幾 個 type = summonTypes [ len…" at bounding box center [664, 117] width 233 height 190
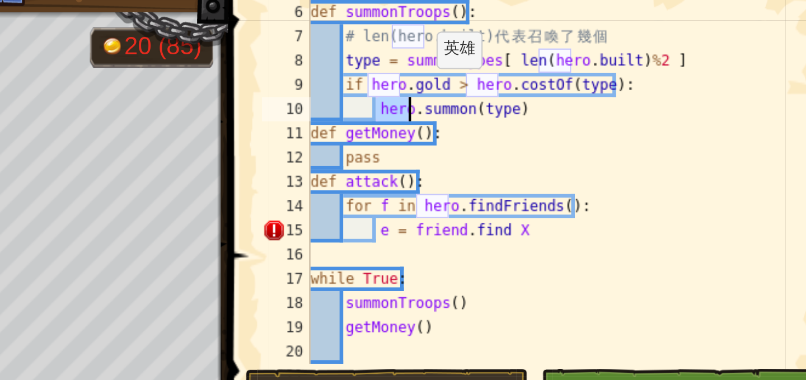
scroll to position [0, 0]
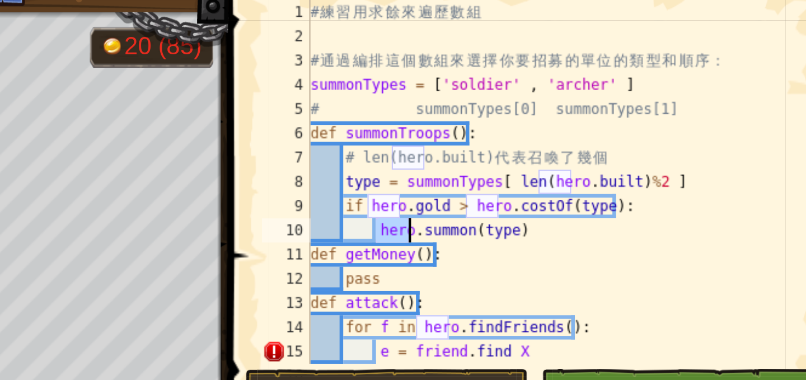
click at [576, 59] on div "# 練 習 用 求 餘 來 遍 歷 數 組 # 通 過 編 排 這 個 數 組 來 選 擇 你 要 招 募 的 單 位 的 類 型 和 順 序 ： summo…" at bounding box center [664, 117] width 233 height 190
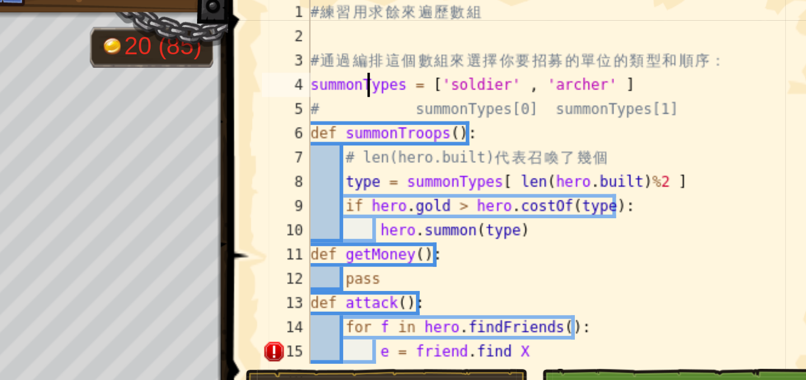
click at [576, 59] on div "# 練 習 用 求 餘 來 遍 歷 數 組 # 通 過 編 排 這 個 數 組 來 選 擇 你 要 招 募 的 單 位 的 類 型 和 順 序 ： summo…" at bounding box center [664, 117] width 233 height 190
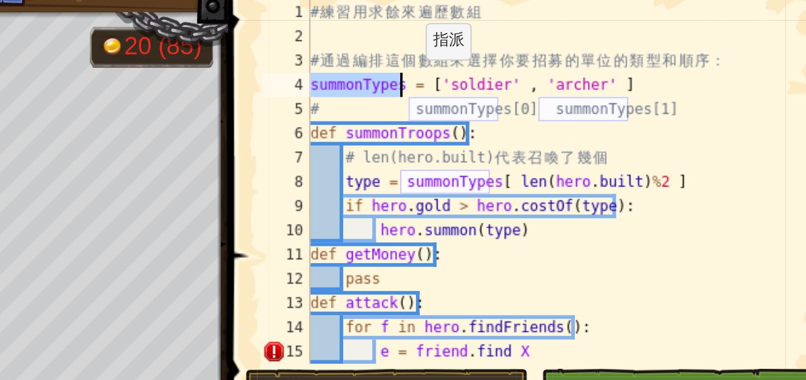
click at [597, 61] on div "# 練 習 用 求 餘 來 遍 歷 數 組 # 通 過 編 排 這 個 數 組 來 選 擇 你 要 招 募 的 單 位 的 類 型 和 順 序 ： summo…" at bounding box center [664, 117] width 233 height 190
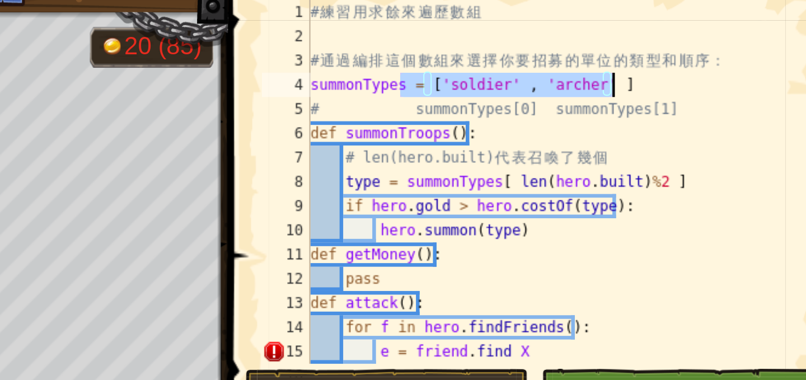
drag, startPoint x: 592, startPoint y: 61, endPoint x: 694, endPoint y: 63, distance: 102.5
click at [694, 63] on div "# 練 習 用 求 餘 來 遍 歷 數 組 # 通 過 編 排 這 個 數 組 來 選 擇 你 要 招 募 的 單 位 的 類 型 和 順 序 ： summo…" at bounding box center [664, 117] width 233 height 190
click at [616, 110] on div "# 練 習 用 求 餘 來 遍 歷 數 組 # 通 過 編 排 這 個 數 組 來 選 擇 你 要 招 募 的 單 位 的 類 型 和 順 序 ： summo…" at bounding box center [664, 117] width 233 height 190
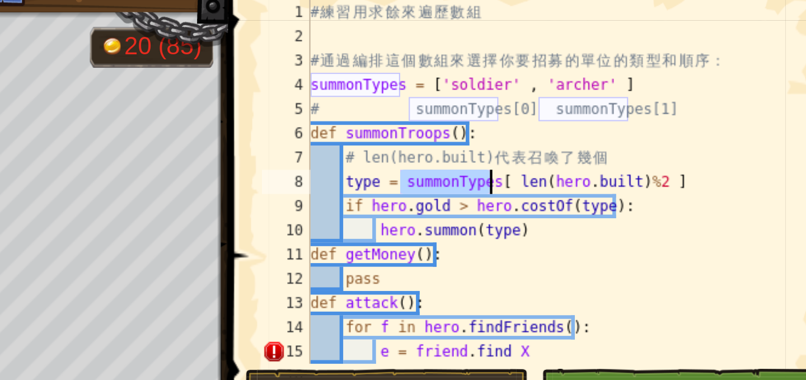
click at [616, 110] on div "# 練 習 用 求 餘 來 遍 歷 數 組 # 通 過 編 排 這 個 數 組 來 選 擇 你 要 招 募 的 單 位 的 類 型 和 順 序 ： summo…" at bounding box center [664, 117] width 233 height 190
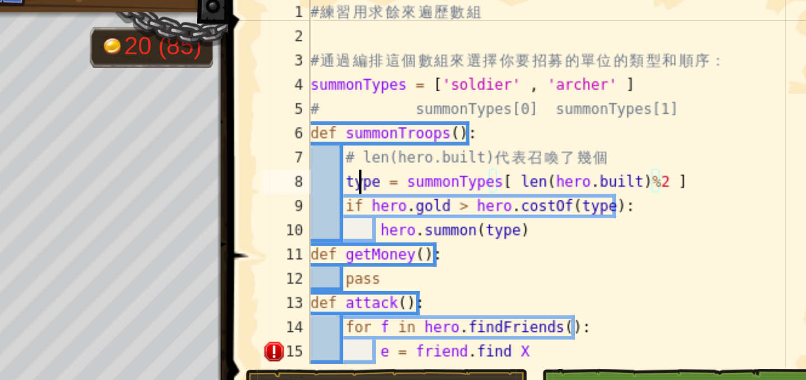
click at [573, 104] on div "# 練 習 用 求 餘 來 遍 歷 數 組 # 通 過 編 排 這 個 數 組 來 選 擇 你 要 招 募 的 單 位 的 類 型 和 順 序 ： summo…" at bounding box center [664, 117] width 233 height 190
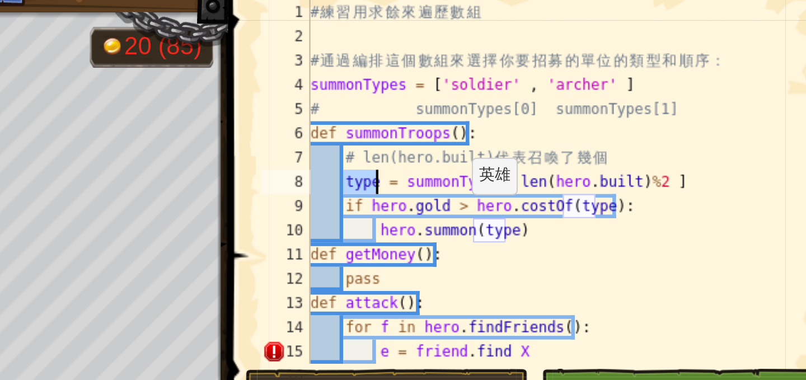
click at [628, 126] on div "# 練 習 用 求 餘 來 遍 歷 數 組 # 通 過 編 排 這 個 數 組 來 選 擇 你 要 招 募 的 單 位 的 類 型 和 順 序 ： summo…" at bounding box center [664, 117] width 233 height 190
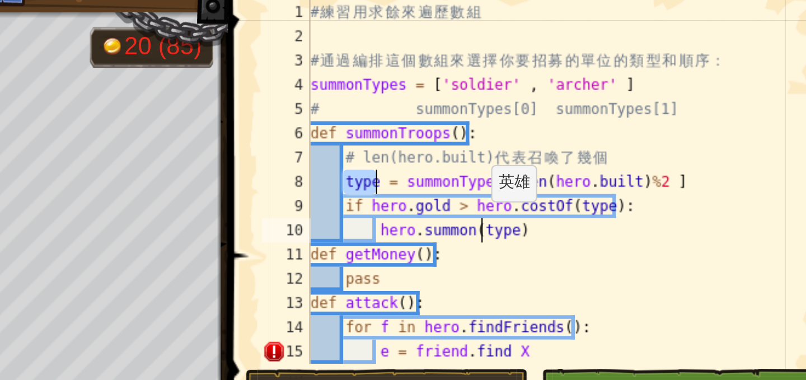
click at [628, 126] on div "# 練 習 用 求 餘 來 遍 歷 數 組 # 通 過 編 排 這 個 數 組 來 選 擇 你 要 招 募 的 單 位 的 類 型 和 順 序 ： summo…" at bounding box center [664, 117] width 233 height 190
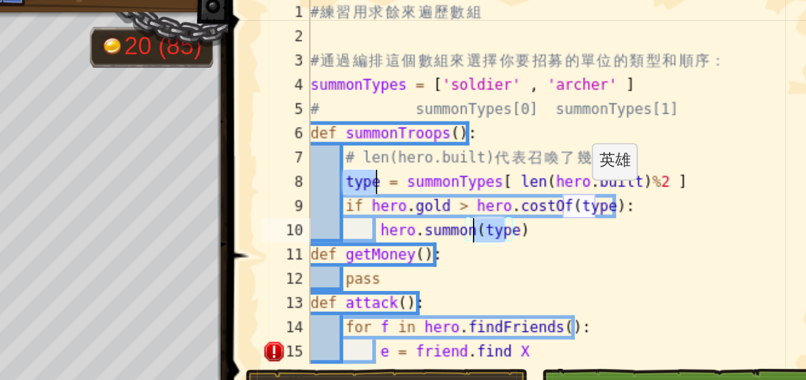
click at [674, 116] on div "# 練 習 用 求 餘 來 遍 歷 數 組 # 通 過 編 排 這 個 數 組 來 選 擇 你 要 招 募 的 單 位 的 類 型 和 順 序 ： summo…" at bounding box center [664, 117] width 233 height 190
type textarea "if [DOMAIN_NAME] > hero.costOf(type):"
click at [674, 116] on div "# 練 習 用 求 餘 來 遍 歷 數 組 # 通 過 編 排 這 個 數 組 來 選 擇 你 要 招 募 的 單 位 的 類 型 和 順 序 ： summo…" at bounding box center [664, 117] width 233 height 190
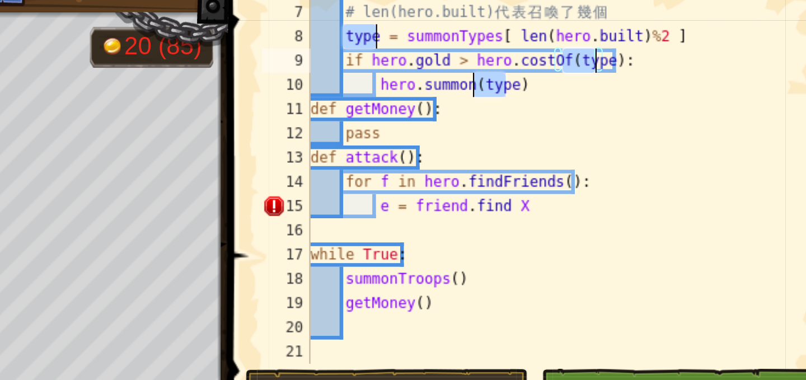
scroll to position [67, 0]
click at [641, 125] on div "# len(hero.built) 代 表 召 喚 了 幾 個 type = summonTypes [ len ( hero . built ) % 2 ]…" at bounding box center [664, 117] width 233 height 190
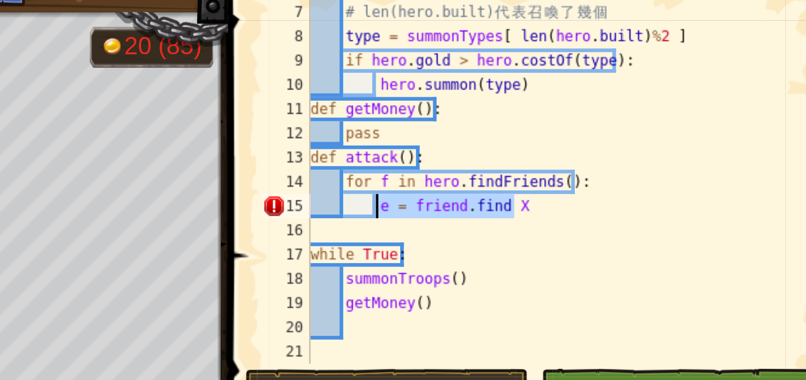
drag, startPoint x: 645, startPoint y: 116, endPoint x: 579, endPoint y: 117, distance: 66.1
click at [579, 117] on div "# len(hero.built) 代 表 召 喚 了 幾 個 type = summonTypes [ len ( hero . built ) % 2 ]…" at bounding box center [664, 117] width 233 height 190
click at [569, 106] on div "# len(hero.built) 代 表 召 喚 了 幾 個 type = summonTypes [ len ( hero . built ) % 2 ]…" at bounding box center [664, 117] width 233 height 190
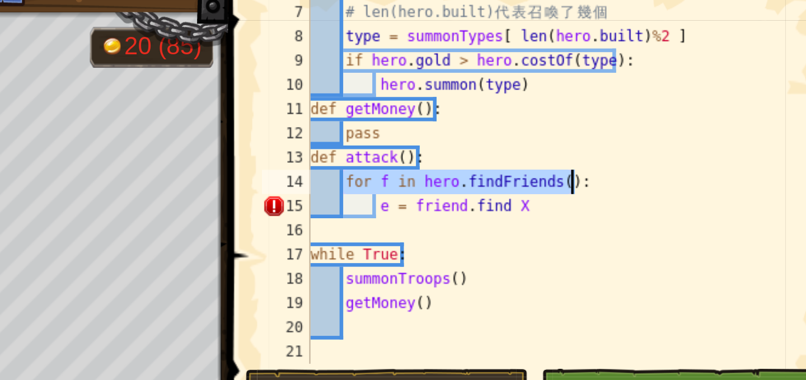
drag, startPoint x: 563, startPoint y: 106, endPoint x: 690, endPoint y: 102, distance: 127.1
click at [690, 102] on div "# len(hero.built) 代 表 召 喚 了 幾 個 type = summonTypes [ len ( hero . built ) % 2 ]…" at bounding box center [664, 117] width 233 height 190
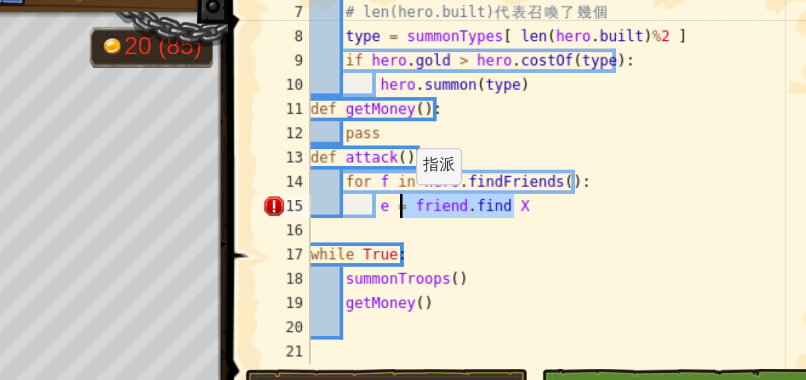
drag, startPoint x: 643, startPoint y: 116, endPoint x: 593, endPoint y: 118, distance: 49.9
click at [593, 118] on div "# len(hero.built) 代 表 召 喚 了 幾 個 type = summonTypes [ len ( hero . built ) % 2 ]…" at bounding box center [664, 117] width 233 height 190
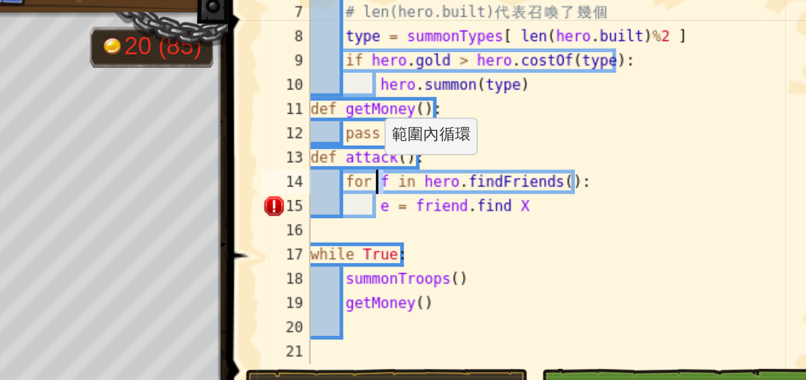
drag, startPoint x: 584, startPoint y: 101, endPoint x: 578, endPoint y: 105, distance: 6.5
click at [578, 105] on div "# len(hero.built) 代 表 召 喚 了 幾 個 type = summonTypes [ len ( hero . built ) % 2 ]…" at bounding box center [664, 117] width 233 height 190
click at [587, 109] on div "# len(hero.built) 代 表 召 喚 了 幾 個 type = summonTypes [ len ( hero . built ) % 2 ]…" at bounding box center [664, 117] width 233 height 190
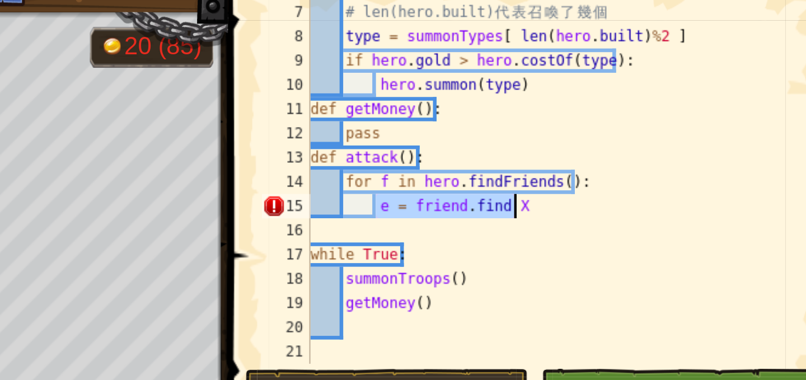
drag, startPoint x: 582, startPoint y: 118, endPoint x: 647, endPoint y: 116, distance: 65.5
click at [647, 116] on div "# len(hero.built) 代 表 召 喚 了 幾 個 type = summonTypes [ len ( hero . built ) % 2 ]…" at bounding box center [664, 117] width 233 height 190
type textarea "e = friend.find X"
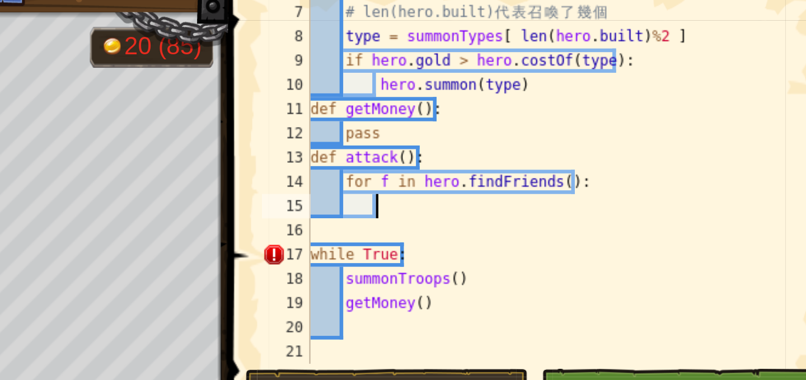
type textarea "#"
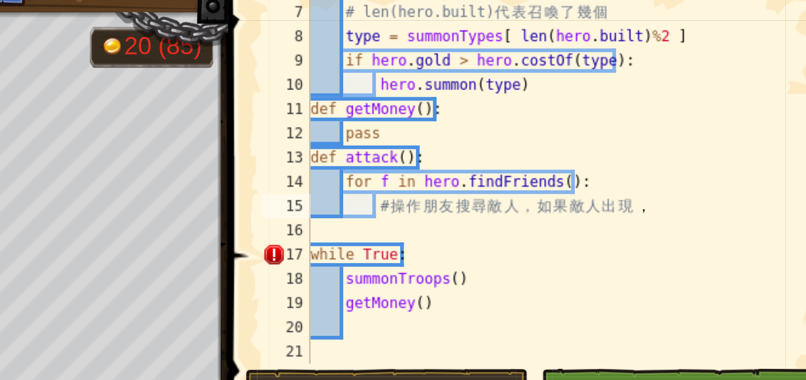
scroll to position [0, 0]
type textarea "攻擊敵人"
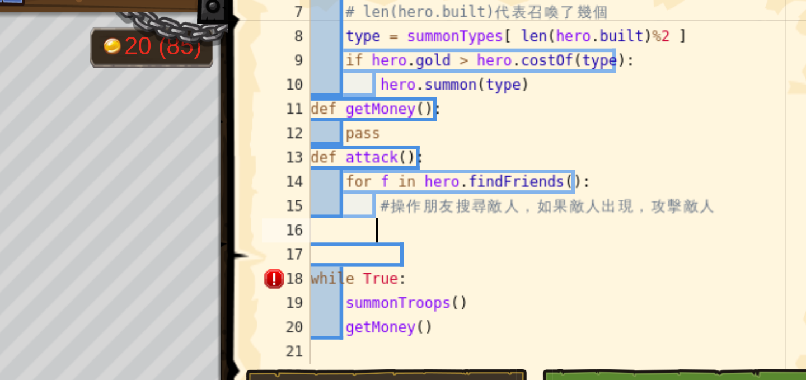
type textarea "#"
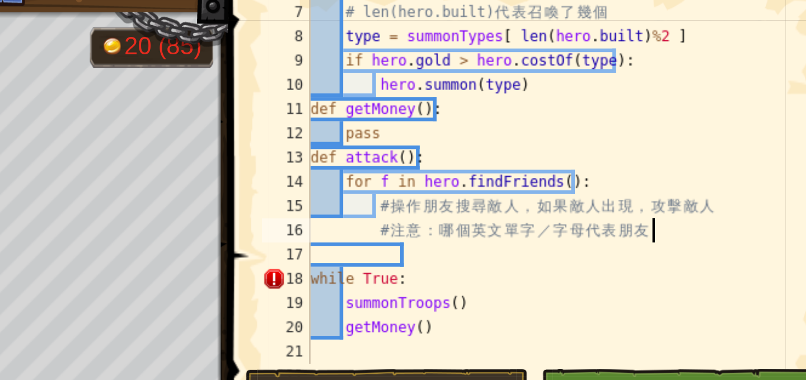
click at [672, 162] on div "# len(hero.built) 代 表 召 喚 了 幾 個 type = summonTypes [ len ( hero . built ) % 2 ]…" at bounding box center [664, 117] width 233 height 190
type textarea "summonTroops()"
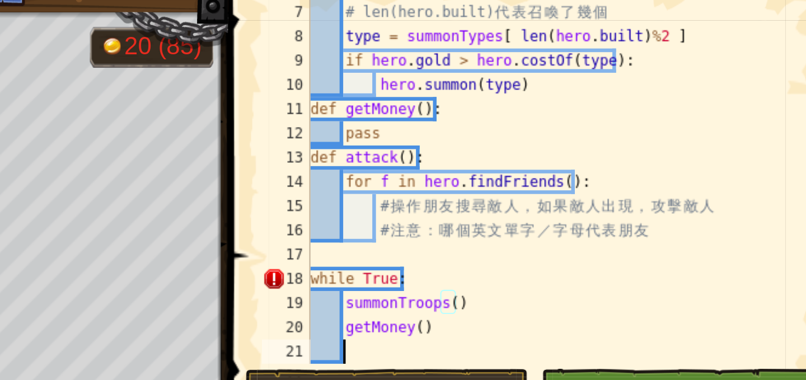
click at [581, 185] on div "# len(hero.built) 代 表 召 喚 了 幾 個 type = summonTypes [ len ( hero . built ) % 2 ]…" at bounding box center [664, 117] width 233 height 190
click at [703, 129] on div "# len(hero.built) 代 表 召 喚 了 幾 個 type = summonTypes [ len ( hero . built ) % 2 ]…" at bounding box center [664, 117] width 233 height 190
type textarea "# 注意：哪個英文單字／字母代表朋友"
click at [709, 129] on div "# len(hero.built) 代 表 召 喚 了 幾 個 type = summonTypes [ len ( hero . built ) % 2 ]…" at bounding box center [664, 117] width 233 height 190
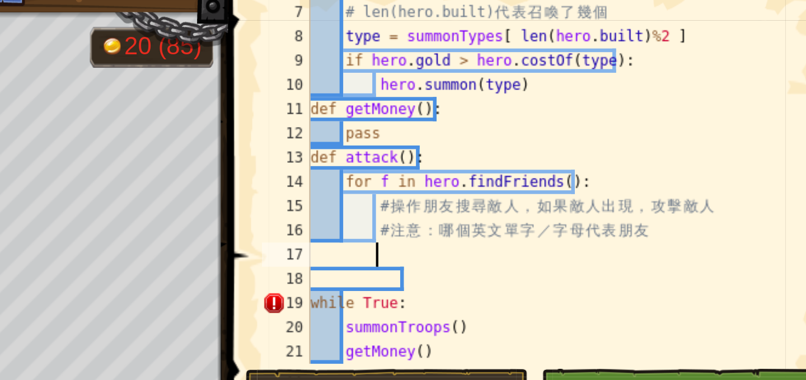
type textarea "ㄍ"
type textarea "e"
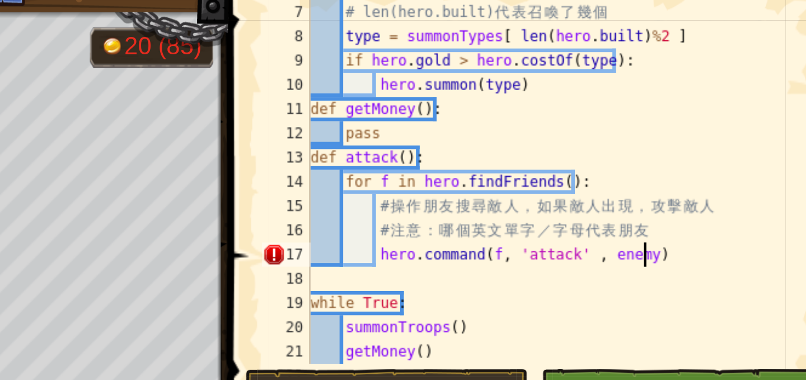
scroll to position [5, 12]
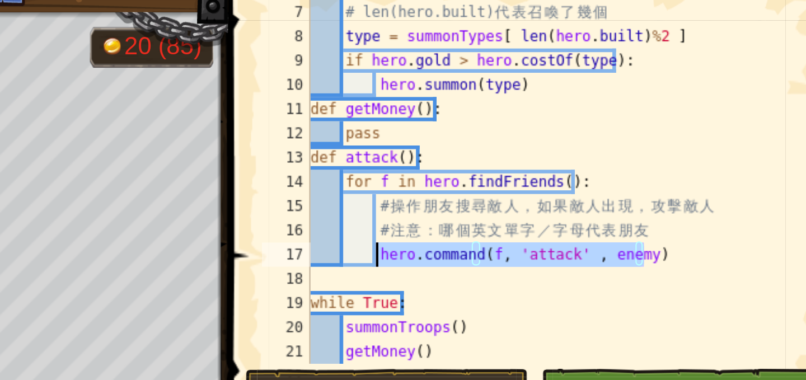
click at [581, 139] on div "# len(hero.built) 代 表 召 喚 了 幾 個 type = summonTypes [ len ( hero . built ) % 2 ]…" at bounding box center [664, 117] width 233 height 190
type textarea "hero.command(f, 'attack' , enemy)"
